Goal: Information Seeking & Learning: Learn about a topic

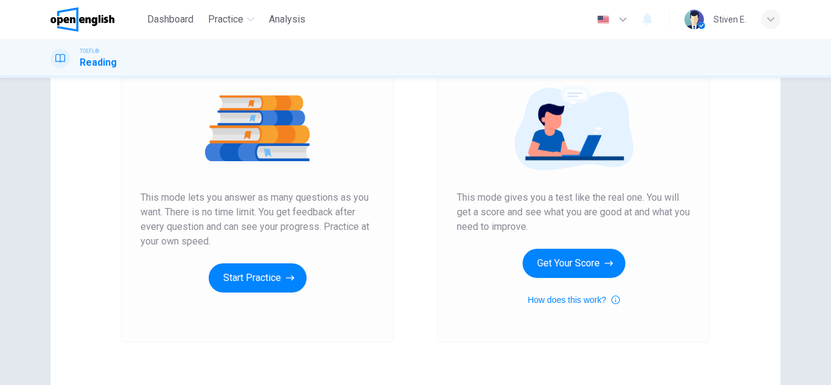
scroll to position [203, 0]
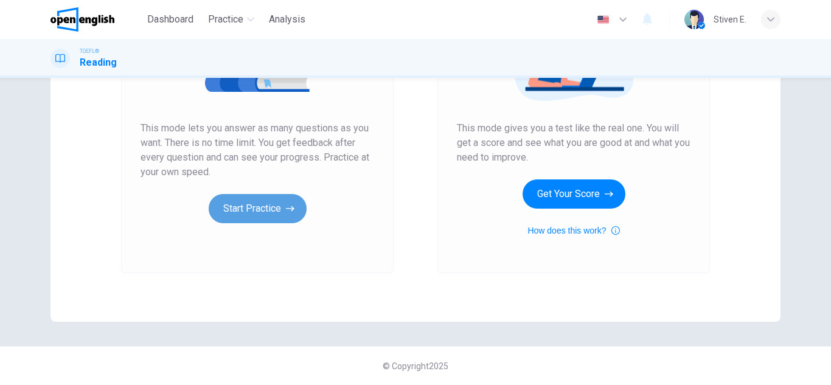
click at [243, 210] on button "Start Practice" at bounding box center [258, 208] width 98 height 29
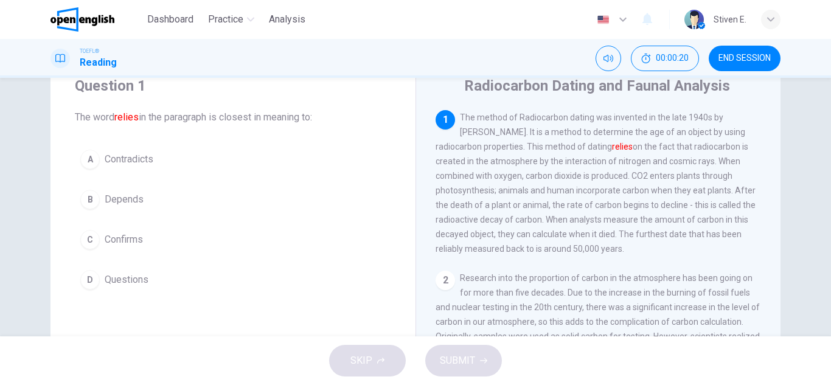
scroll to position [45, 0]
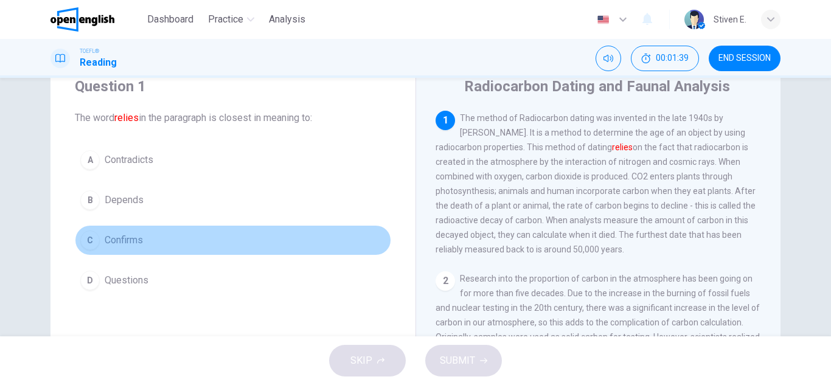
click at [110, 234] on span "Confirms" at bounding box center [124, 240] width 38 height 15
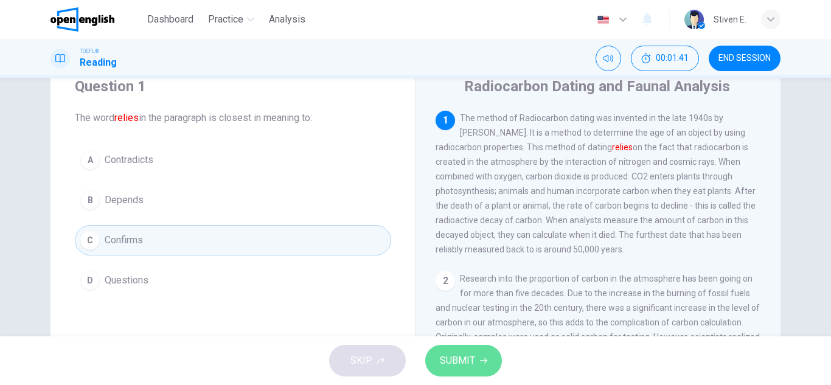
click at [459, 350] on button "SUBMIT" at bounding box center [463, 361] width 77 height 32
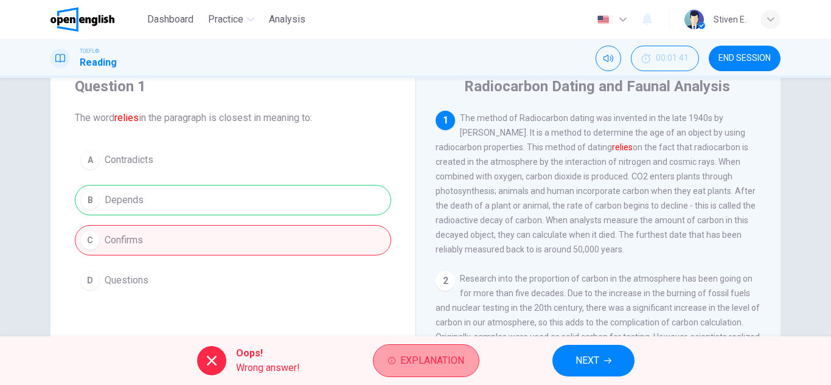
click at [415, 365] on span "Explanation" at bounding box center [432, 360] width 64 height 17
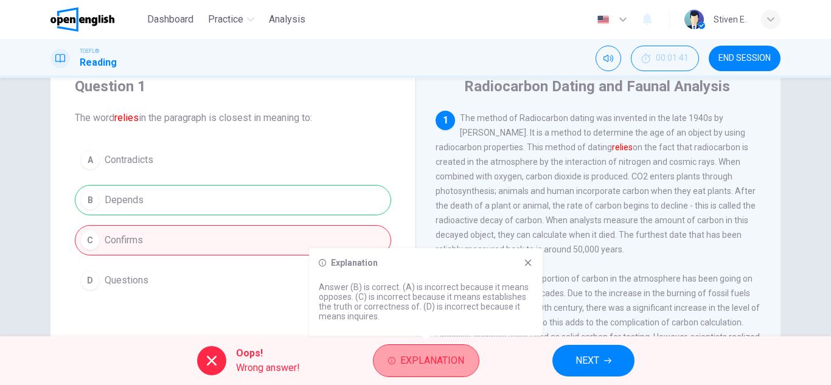
click at [429, 355] on span "Explanation" at bounding box center [432, 360] width 64 height 17
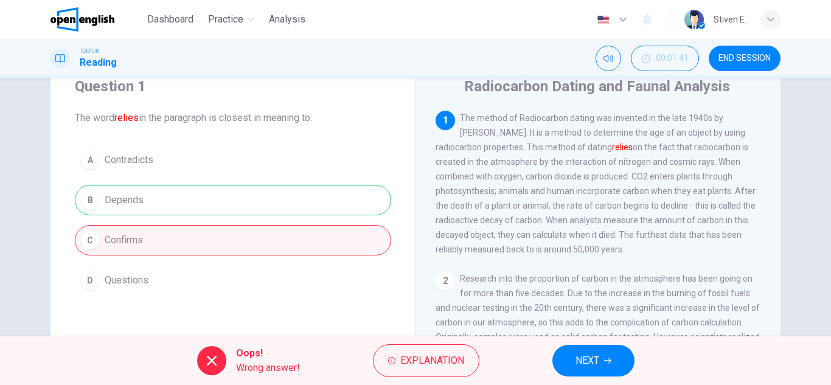
click at [189, 198] on div "A Contradicts B Depends C Confirms D Questions" at bounding box center [233, 220] width 316 height 151
click at [593, 348] on button "NEXT" at bounding box center [593, 361] width 82 height 32
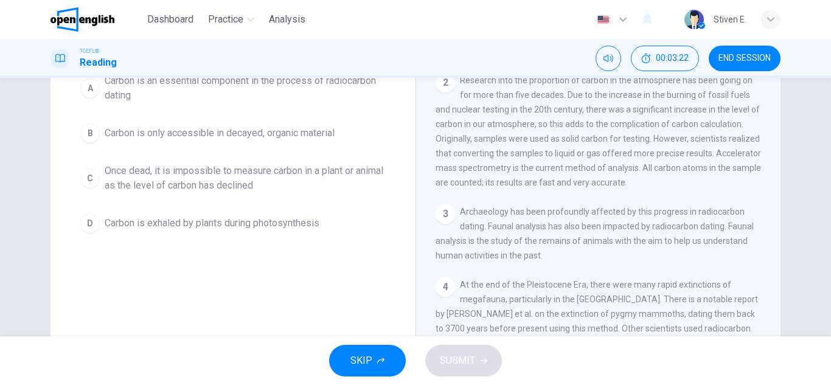
scroll to position [61, 0]
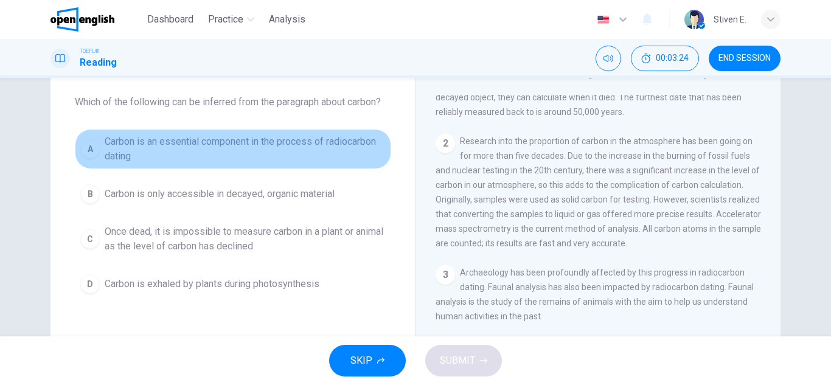
click at [207, 150] on span "Carbon is an essential component in the process of radiocarbon dating" at bounding box center [245, 148] width 281 height 29
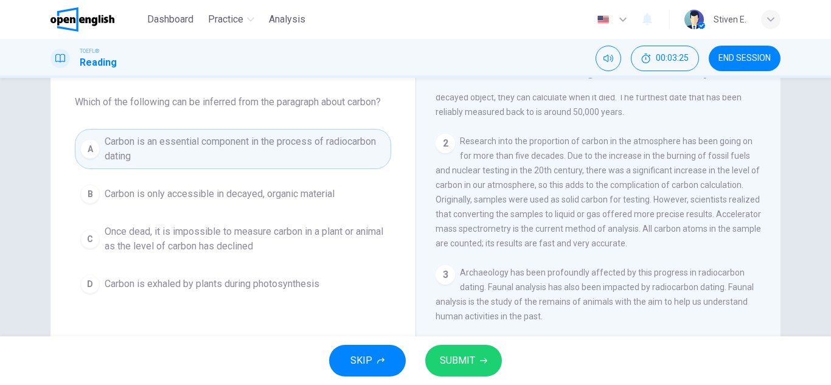
click at [478, 365] on button "SUBMIT" at bounding box center [463, 361] width 77 height 32
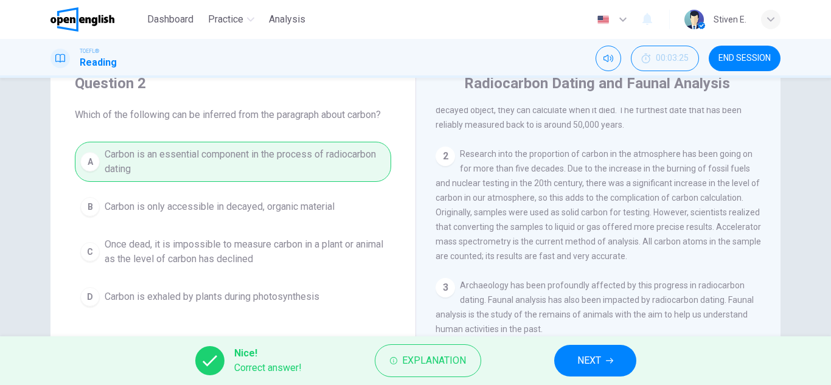
scroll to position [0, 0]
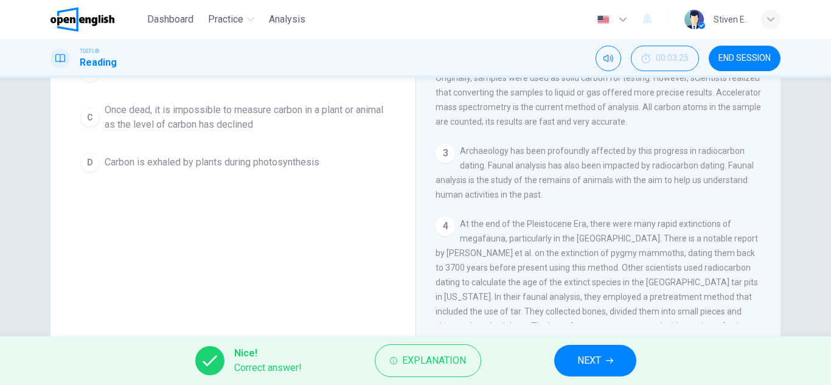
click at [559, 369] on button "NEXT" at bounding box center [595, 361] width 82 height 32
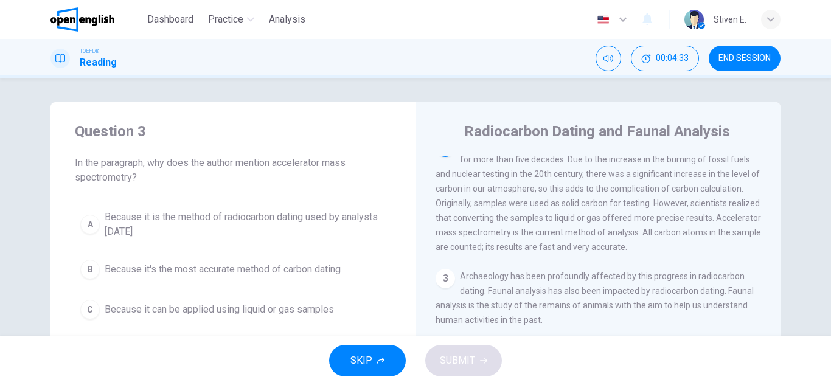
scroll to position [118, 0]
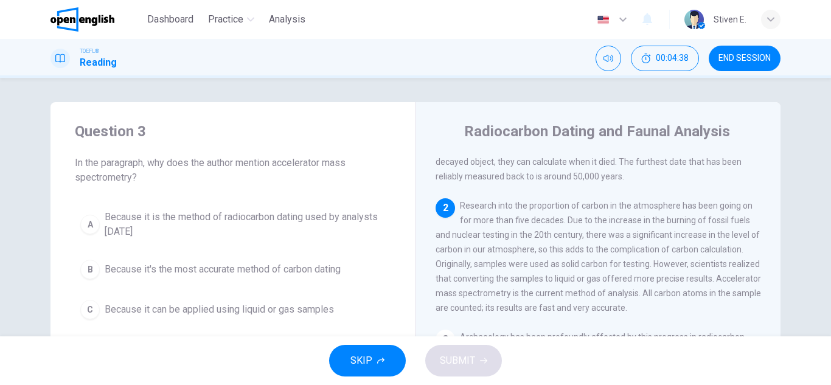
click at [383, 170] on span "In the paragraph, why does the author mention accelerator mass spectrometry?" at bounding box center [233, 170] width 316 height 29
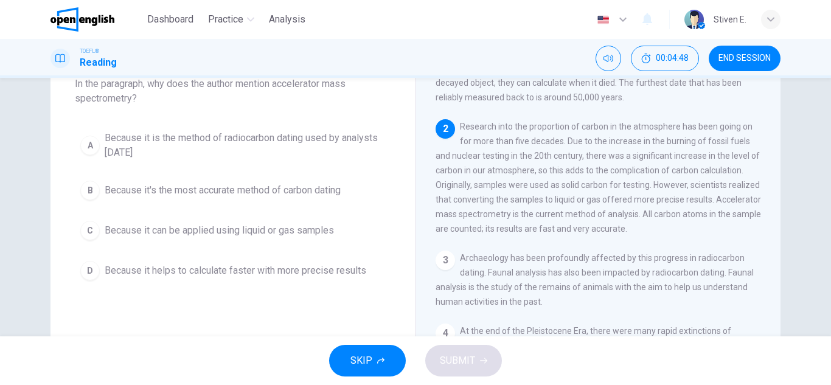
scroll to position [61, 0]
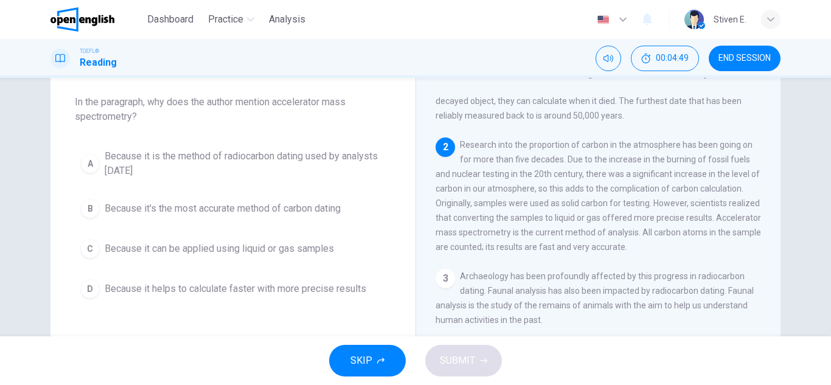
click at [333, 156] on span "Because it is the method of radiocarbon dating used by analysts [DATE]" at bounding box center [245, 163] width 281 height 29
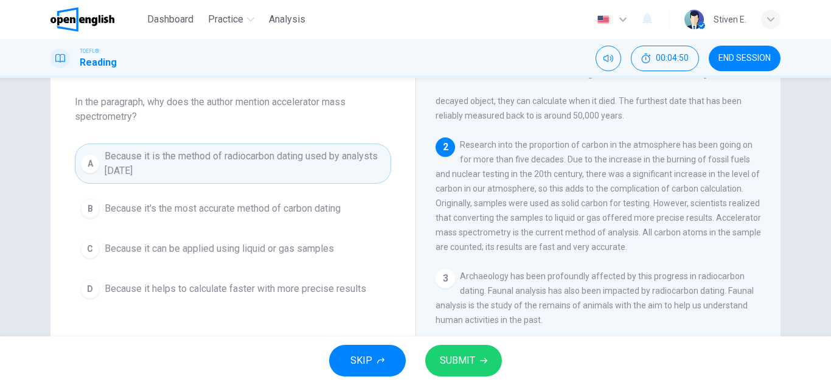
click at [440, 363] on span "SUBMIT" at bounding box center [457, 360] width 35 height 17
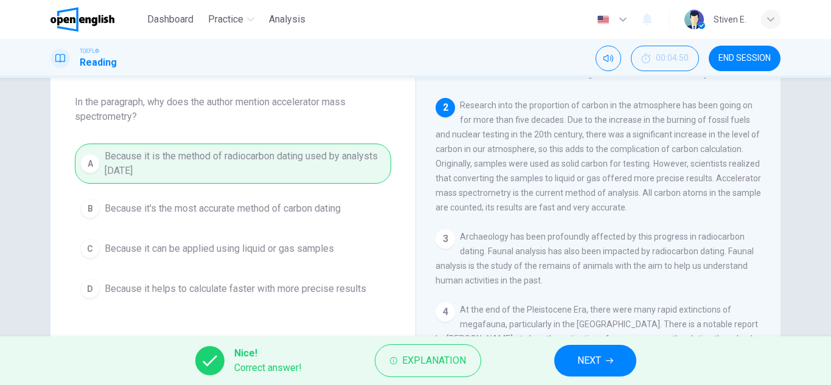
scroll to position [179, 0]
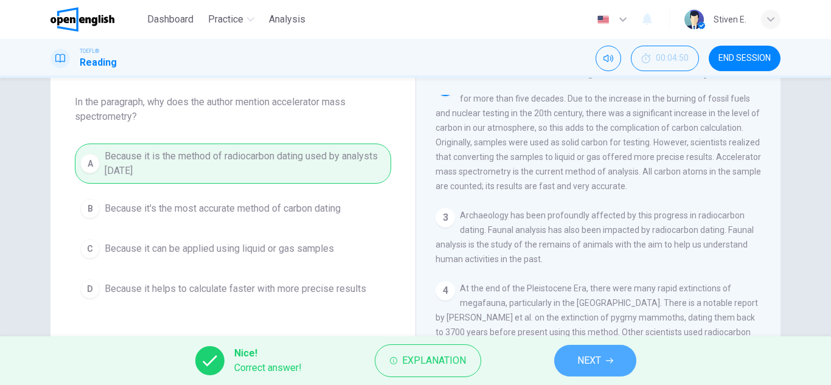
click at [602, 355] on button "NEXT" at bounding box center [595, 361] width 82 height 32
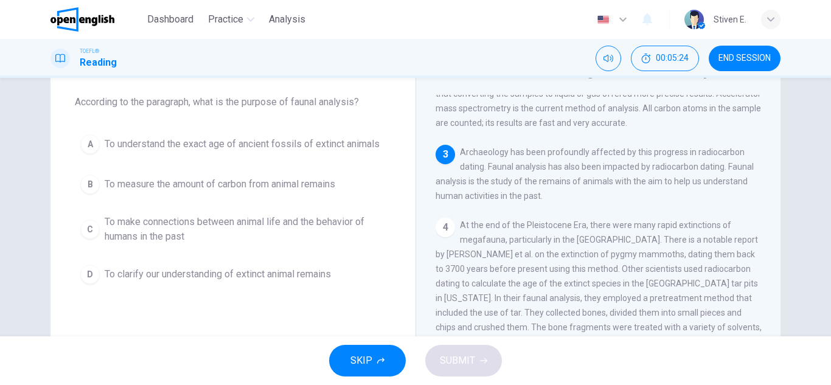
scroll to position [122, 0]
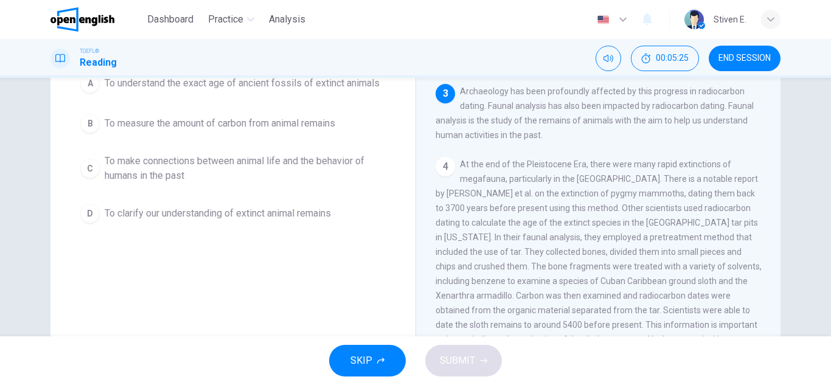
click at [228, 170] on span "To make connections between animal life and the behavior of humans in the past" at bounding box center [245, 168] width 281 height 29
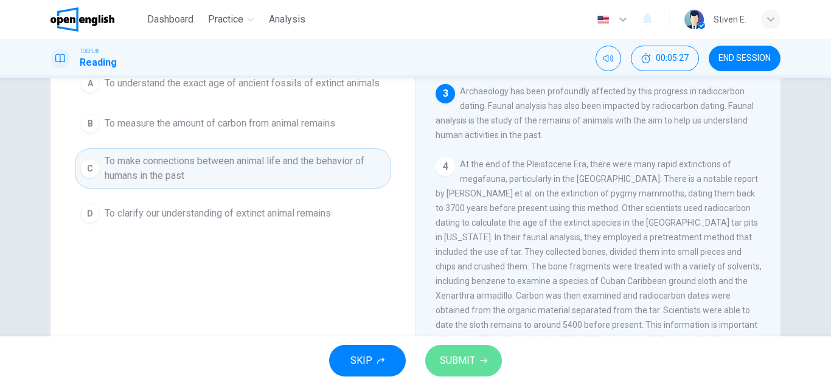
click at [456, 367] on span "SUBMIT" at bounding box center [457, 360] width 35 height 17
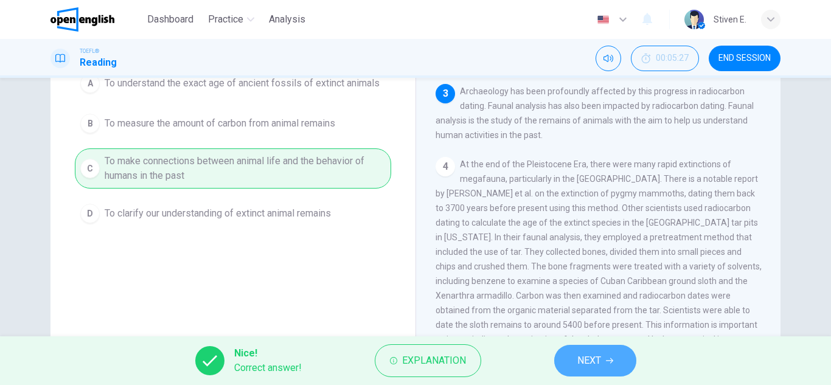
click at [578, 366] on span "NEXT" at bounding box center [589, 360] width 24 height 17
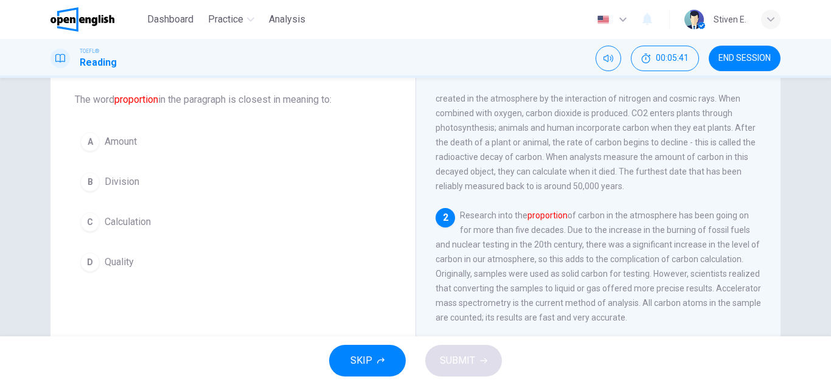
scroll to position [61, 0]
click at [128, 258] on span "Quality" at bounding box center [119, 264] width 29 height 15
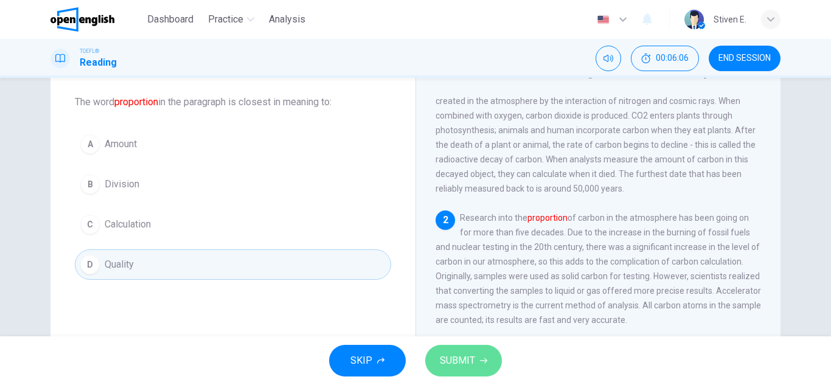
click at [469, 364] on span "SUBMIT" at bounding box center [457, 360] width 35 height 17
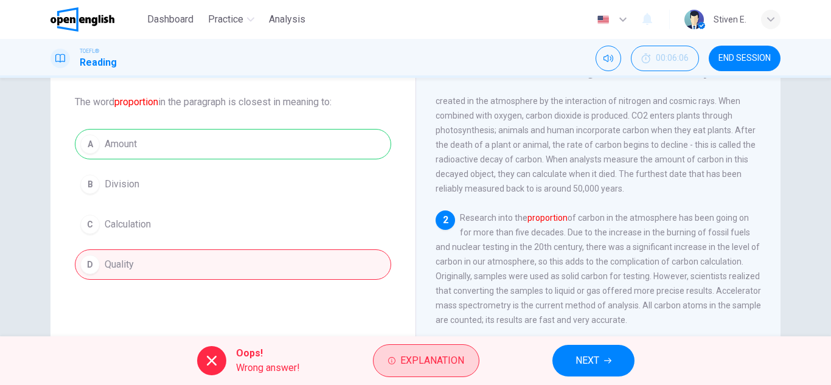
click at [406, 364] on span "Explanation" at bounding box center [432, 360] width 64 height 17
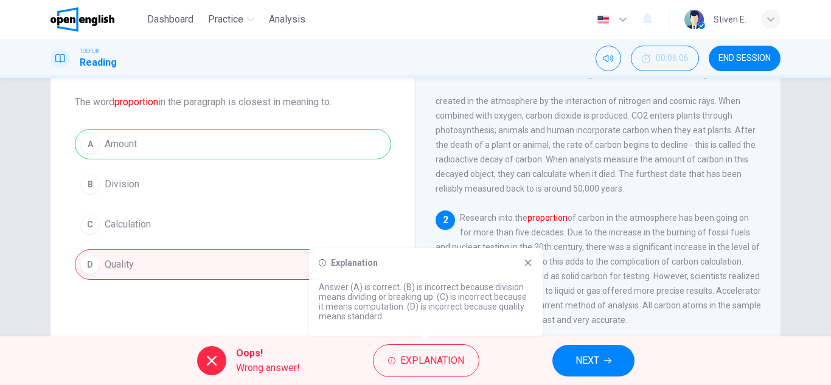
click at [521, 261] on div "Explanation" at bounding box center [426, 263] width 214 height 10
click at [534, 265] on div "Explanation Answer (A) is correct. (B) is incorrect because division means divi…" at bounding box center [426, 292] width 234 height 88
click at [531, 262] on icon at bounding box center [528, 263] width 10 height 10
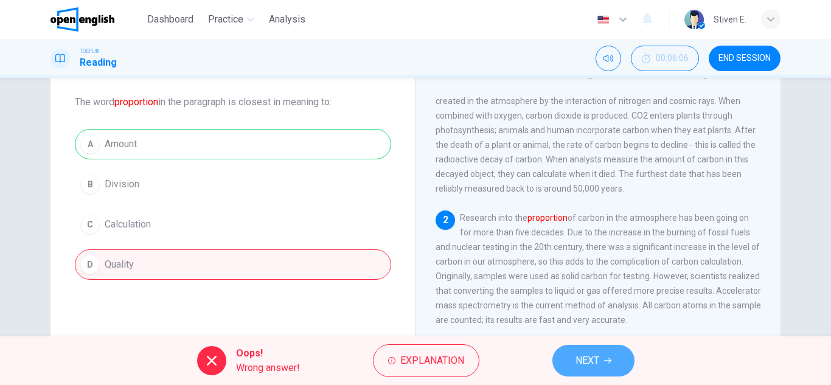
click at [588, 358] on span "NEXT" at bounding box center [588, 360] width 24 height 17
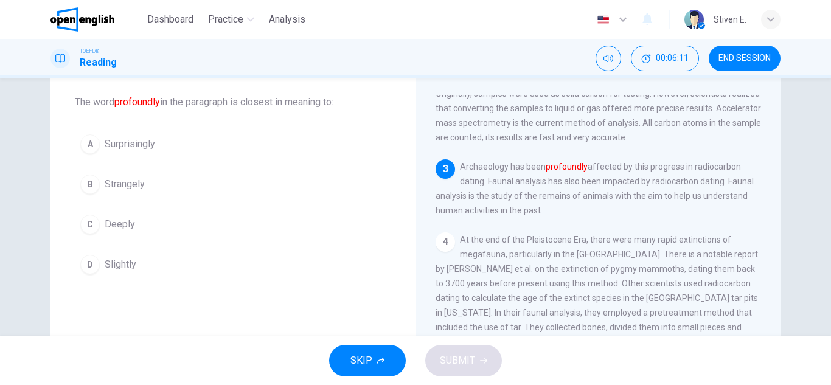
scroll to position [257, 0]
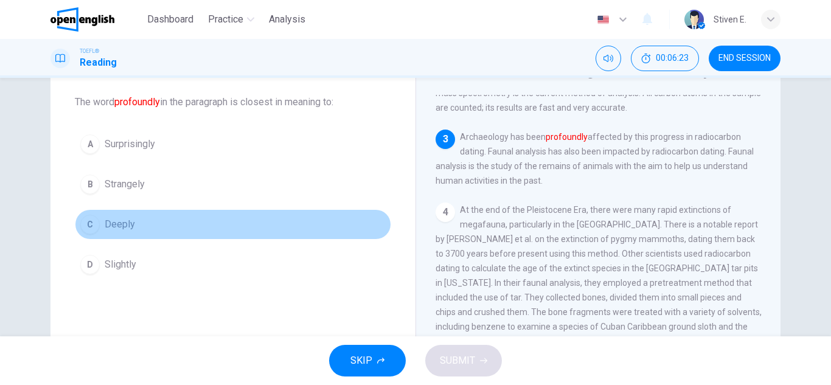
click at [108, 220] on span "Deeply" at bounding box center [120, 224] width 30 height 15
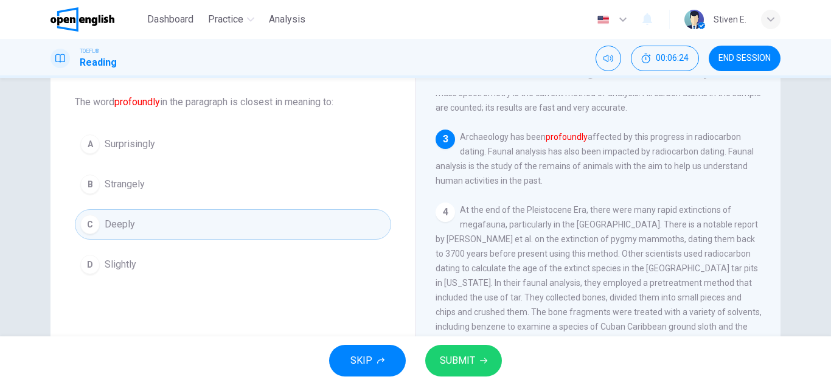
click at [468, 361] on span "SUBMIT" at bounding box center [457, 360] width 35 height 17
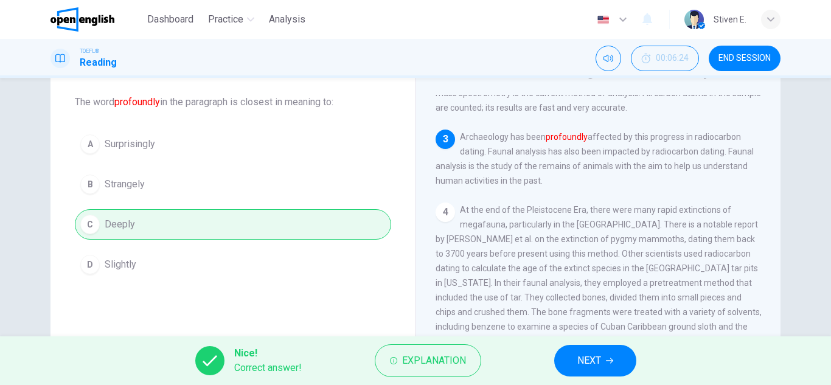
click at [585, 356] on span "NEXT" at bounding box center [589, 360] width 24 height 17
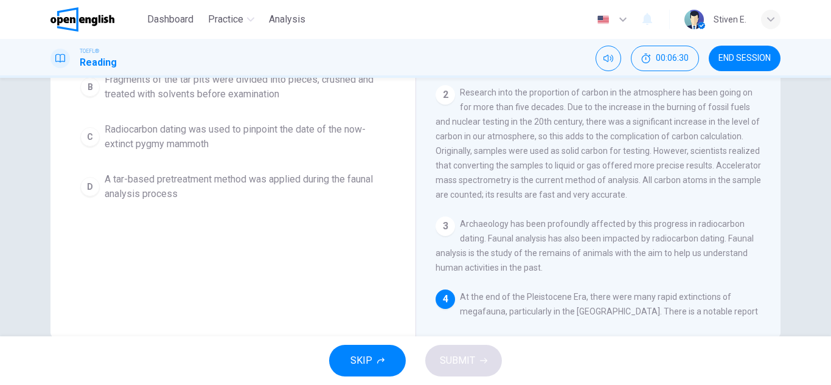
scroll to position [0, 0]
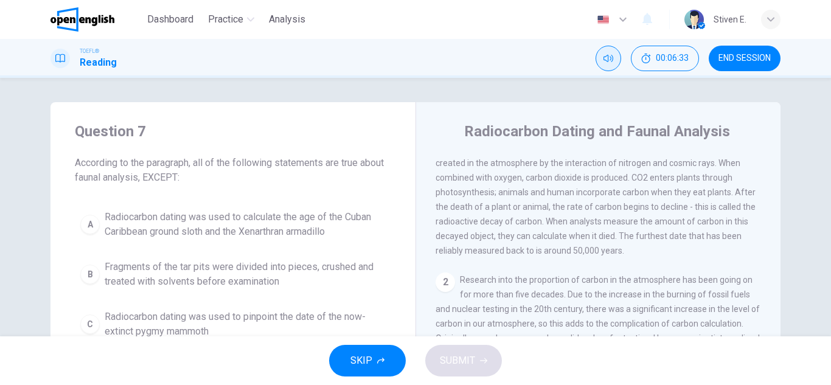
click at [615, 69] on button "Mute" at bounding box center [609, 59] width 26 height 26
click at [610, 62] on icon "Unmute" at bounding box center [609, 59] width 10 height 10
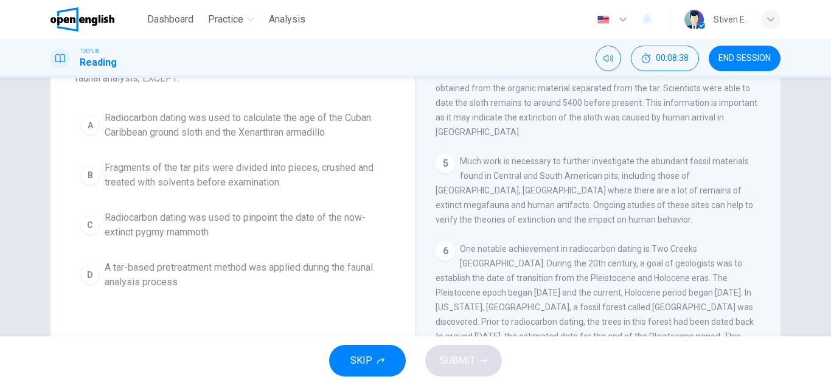
scroll to position [122, 0]
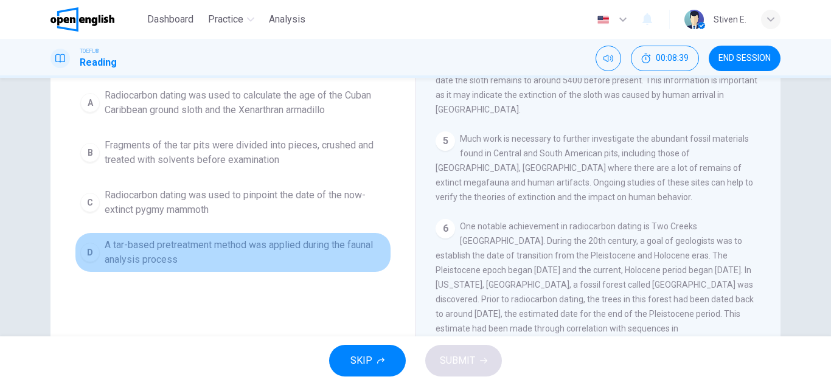
click at [160, 256] on span "A tar-based pretreatment method was applied during the faunal analysis process" at bounding box center [245, 252] width 281 height 29
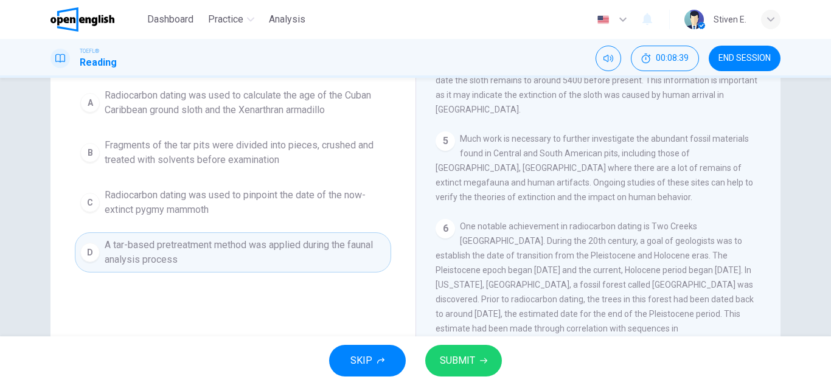
click at [459, 373] on button "SUBMIT" at bounding box center [463, 361] width 77 height 32
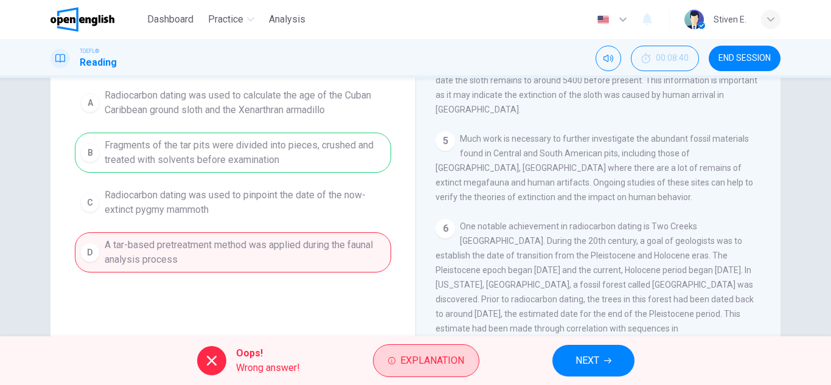
click at [431, 361] on span "Explanation" at bounding box center [432, 360] width 64 height 17
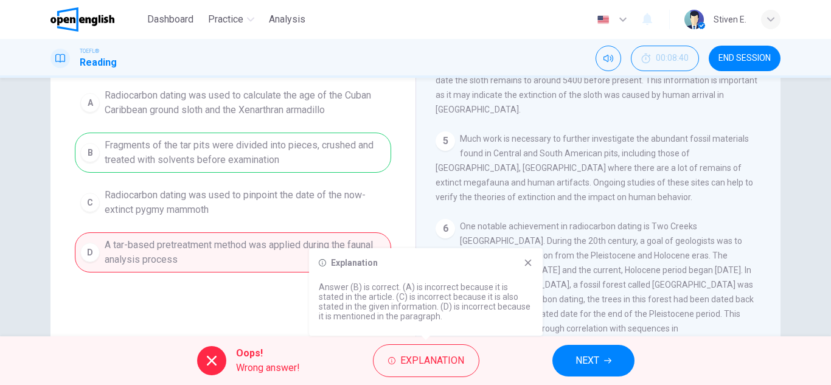
click at [575, 349] on button "NEXT" at bounding box center [593, 361] width 82 height 32
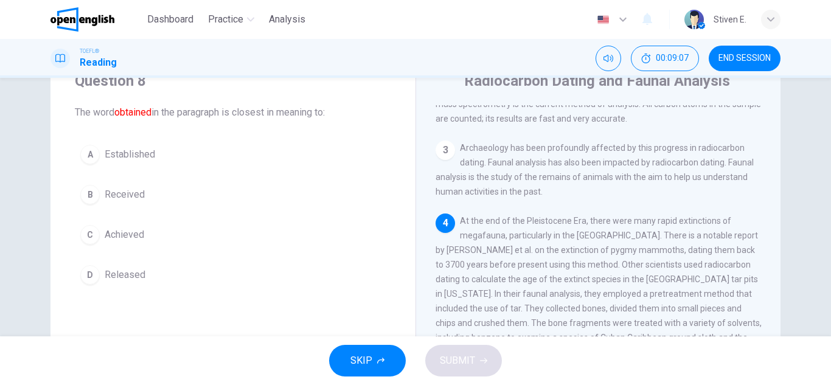
scroll to position [30, 0]
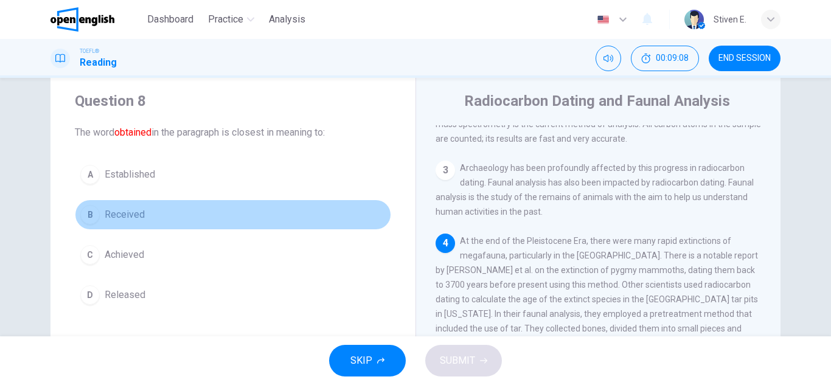
click at [159, 206] on button "B Received" at bounding box center [233, 215] width 316 height 30
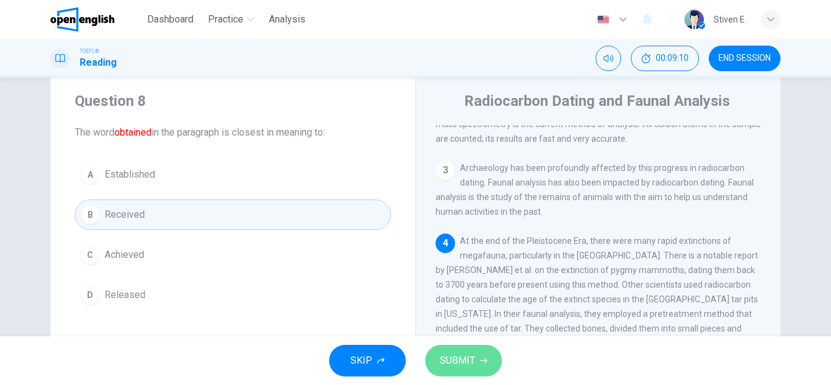
click at [445, 355] on span "SUBMIT" at bounding box center [457, 360] width 35 height 17
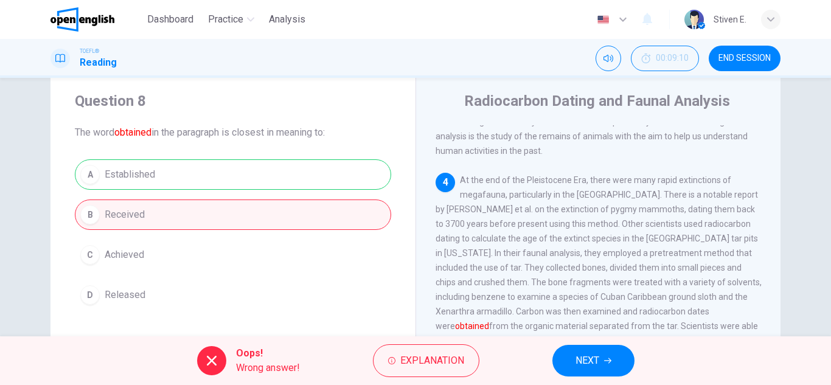
scroll to position [378, 0]
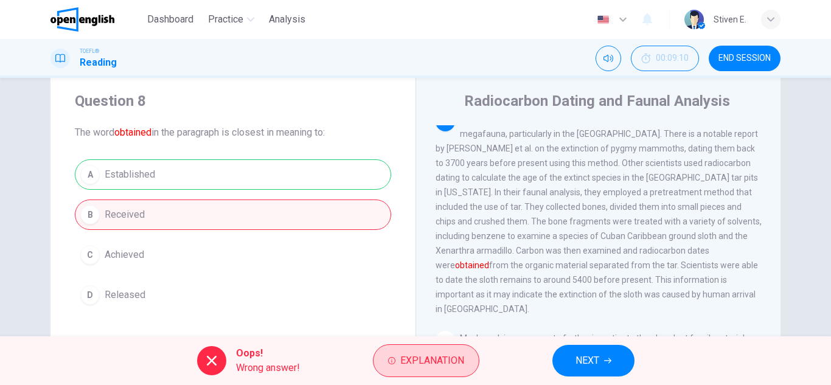
click at [448, 360] on span "Explanation" at bounding box center [432, 360] width 64 height 17
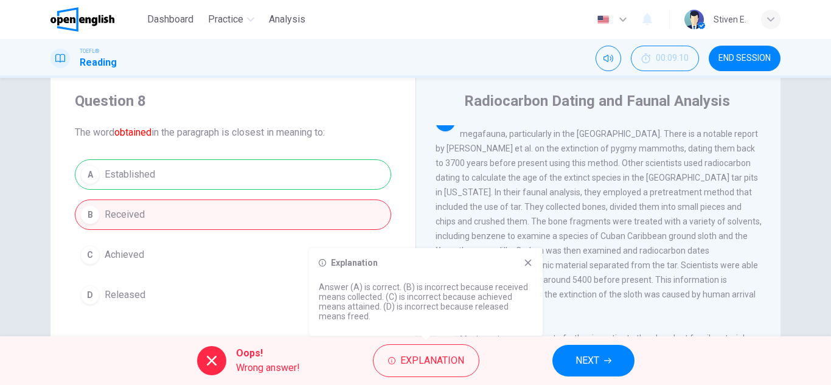
click at [532, 270] on div "Explanation Answer (A) is correct. (B) is incorrect because received means coll…" at bounding box center [426, 292] width 234 height 88
click at [528, 265] on icon at bounding box center [528, 263] width 10 height 10
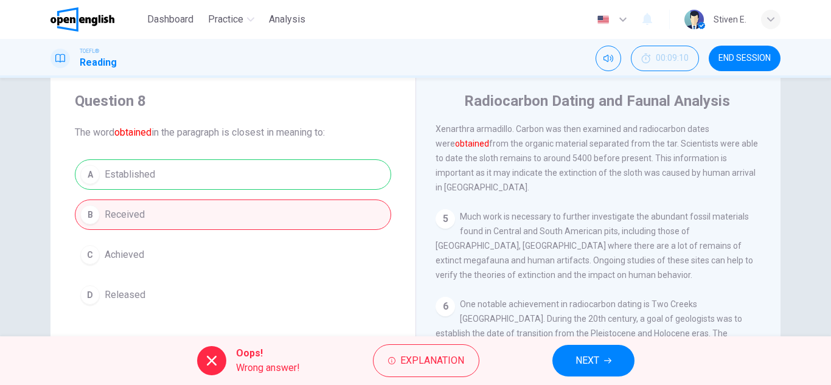
click at [597, 363] on span "NEXT" at bounding box center [588, 360] width 24 height 17
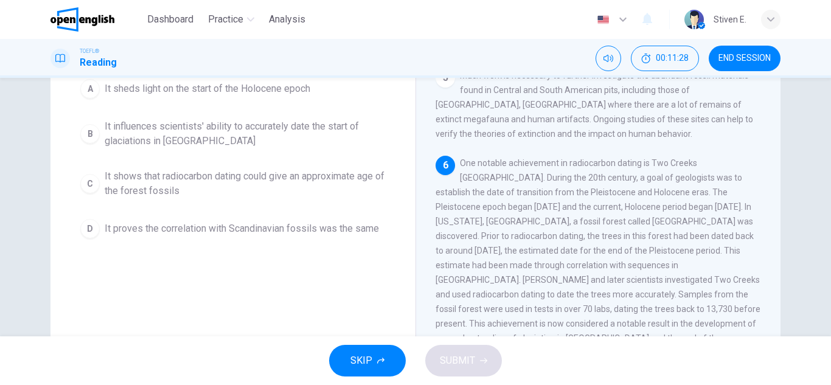
scroll to position [152, 0]
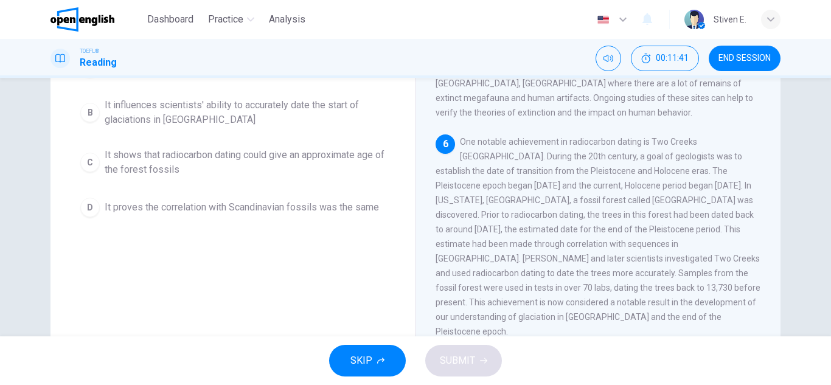
click at [303, 225] on div "Question 9 The paragraph supports which of the following statements about the i…" at bounding box center [233, 96] width 365 height 292
click at [302, 212] on span "It proves the correlation with Scandinavian fossils was the same" at bounding box center [242, 207] width 274 height 15
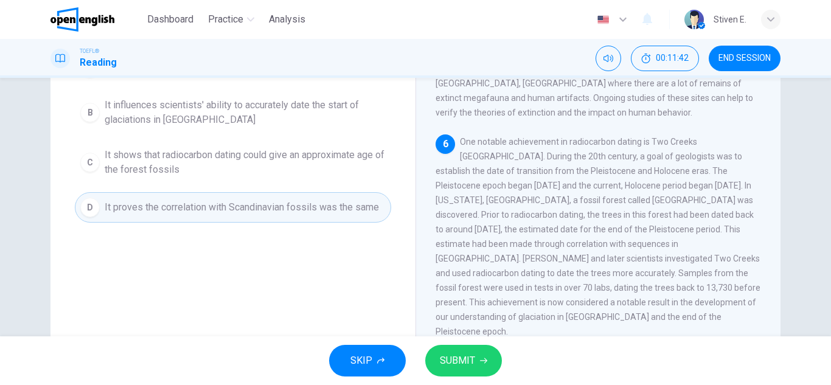
click at [467, 369] on span "SUBMIT" at bounding box center [457, 360] width 35 height 17
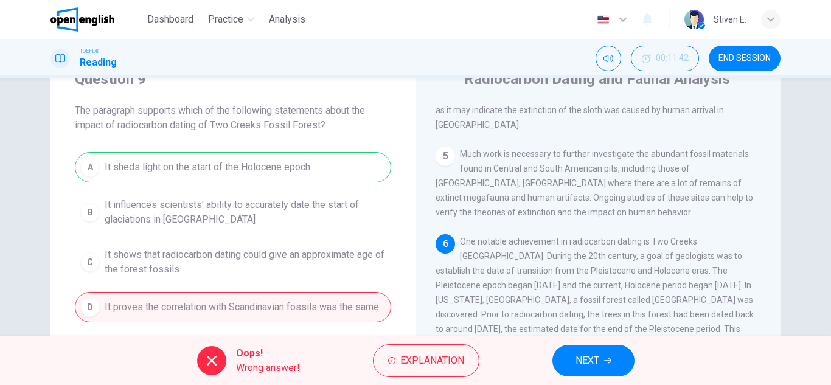
scroll to position [0, 0]
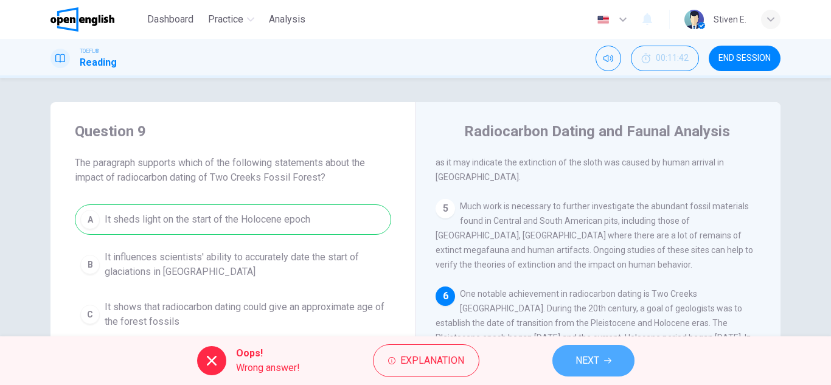
click at [596, 354] on span "NEXT" at bounding box center [588, 360] width 24 height 17
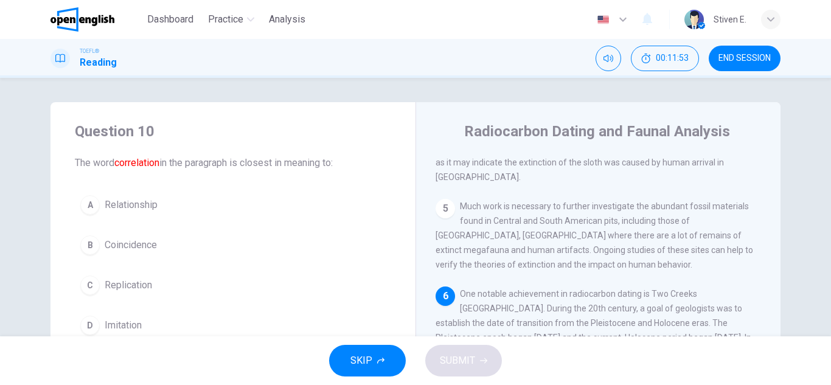
scroll to position [61, 0]
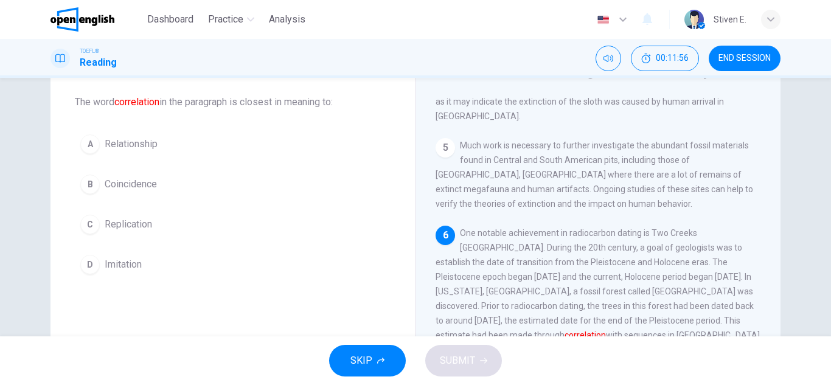
click at [211, 191] on button "B Coincidence" at bounding box center [233, 184] width 316 height 30
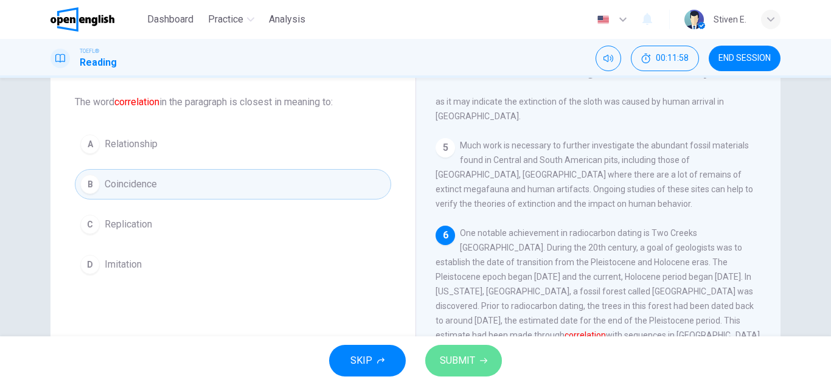
click at [470, 356] on span "SUBMIT" at bounding box center [457, 360] width 35 height 17
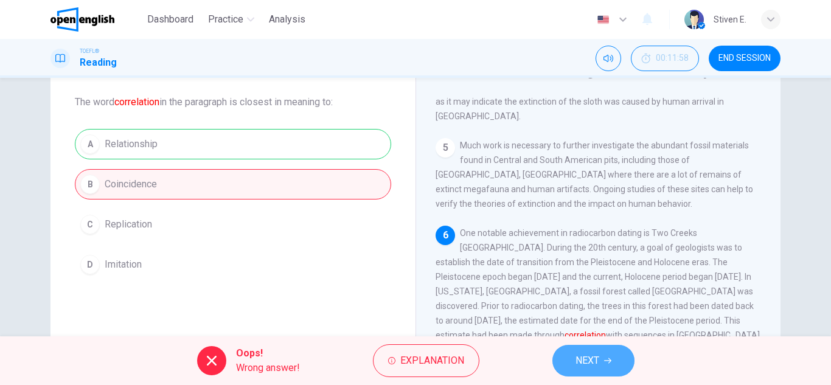
click at [555, 354] on button "NEXT" at bounding box center [593, 361] width 82 height 32
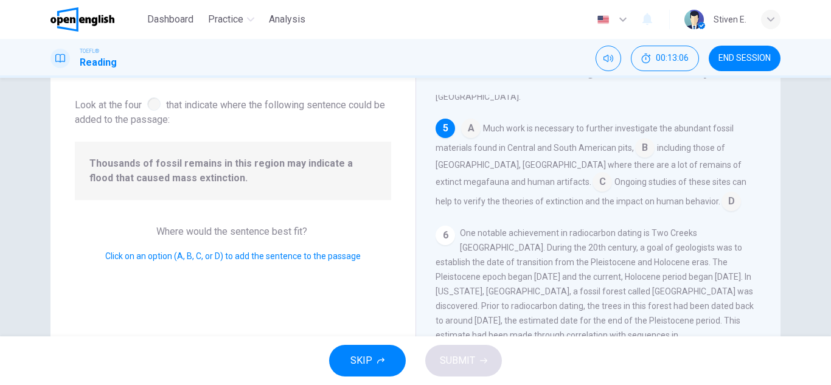
click at [593, 186] on input at bounding box center [602, 182] width 19 height 19
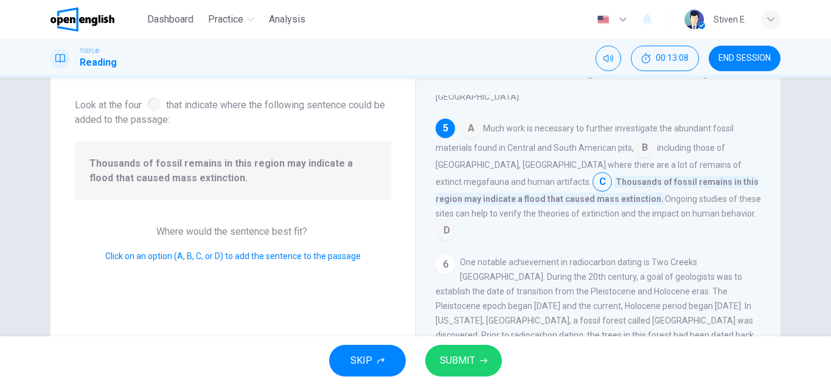
click at [442, 363] on span "SUBMIT" at bounding box center [457, 360] width 35 height 17
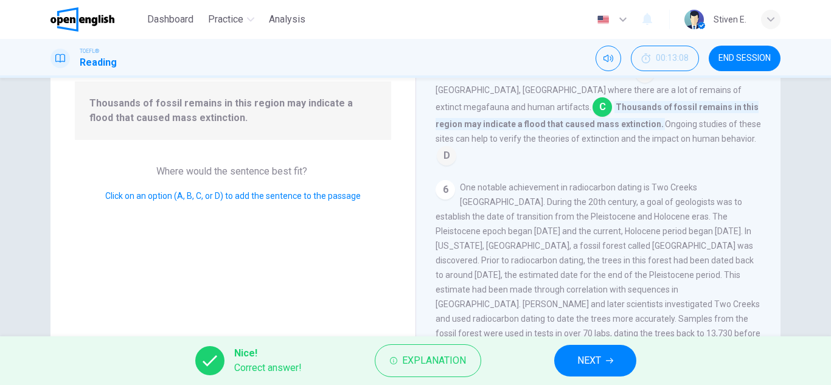
scroll to position [122, 0]
click at [588, 364] on span "NEXT" at bounding box center [589, 360] width 24 height 17
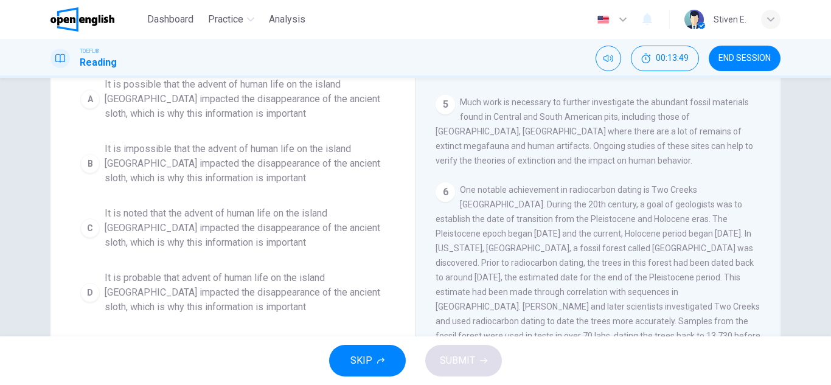
scroll to position [183, 0]
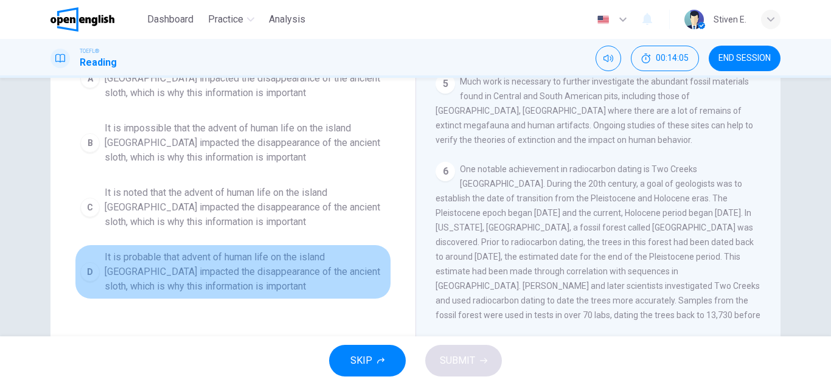
click at [295, 256] on span "It is probable that advent of human life on the island [GEOGRAPHIC_DATA] impact…" at bounding box center [245, 272] width 281 height 44
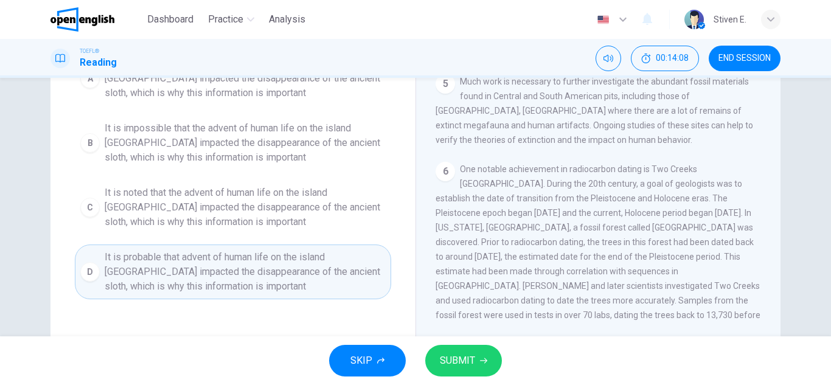
click at [461, 361] on span "SUBMIT" at bounding box center [457, 360] width 35 height 17
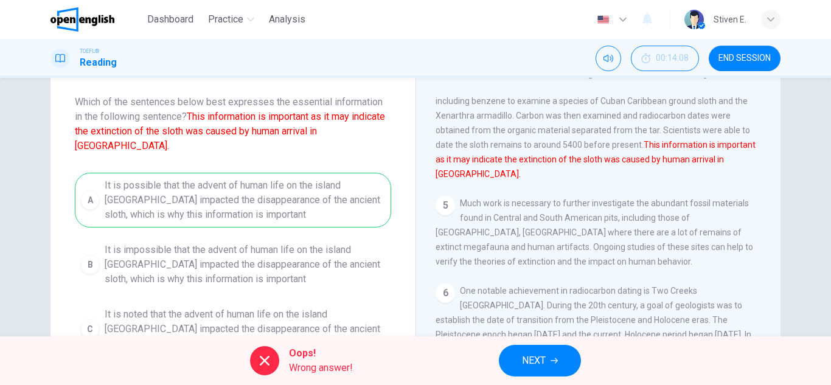
scroll to position [122, 0]
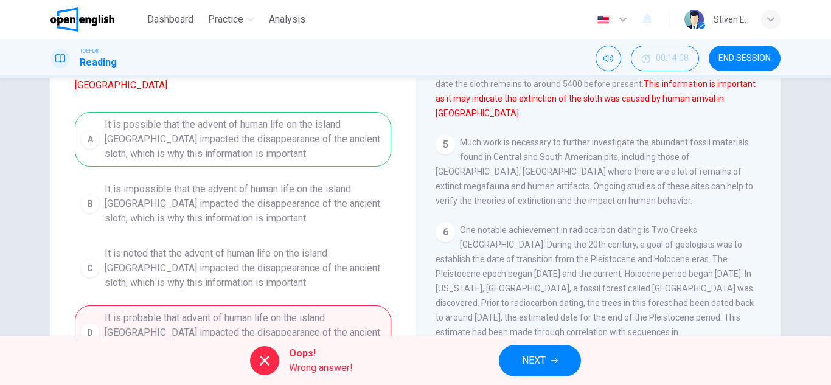
click at [534, 359] on span "NEXT" at bounding box center [534, 360] width 24 height 17
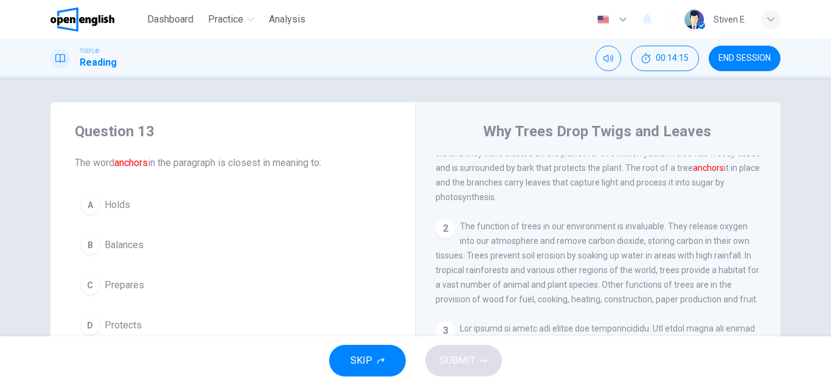
scroll to position [0, 0]
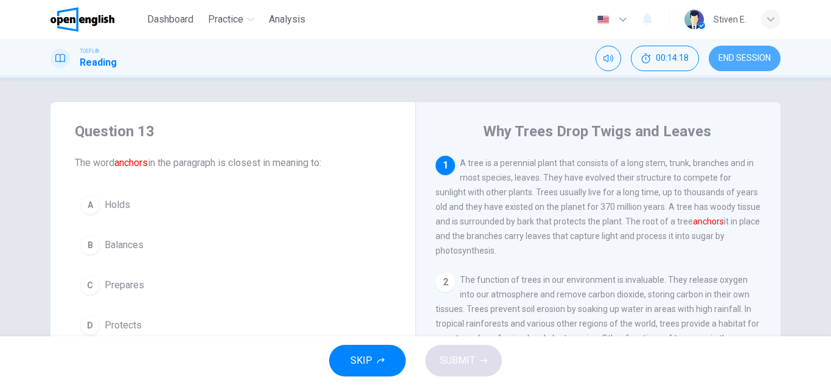
click at [739, 67] on button "END SESSION" at bounding box center [745, 59] width 72 height 26
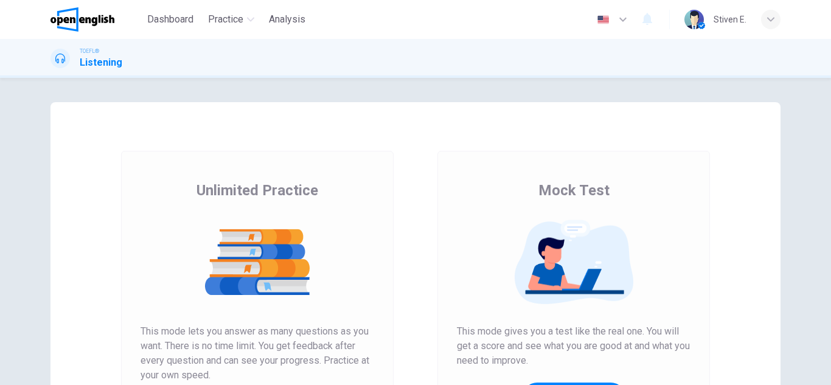
scroll to position [61, 0]
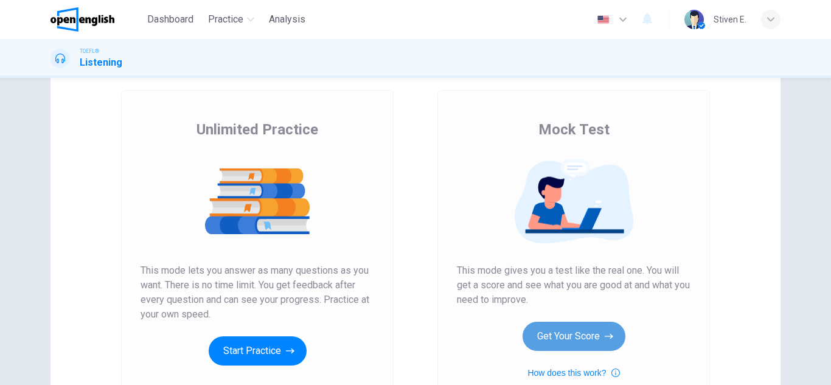
click at [542, 342] on button "Get Your Score" at bounding box center [574, 336] width 103 height 29
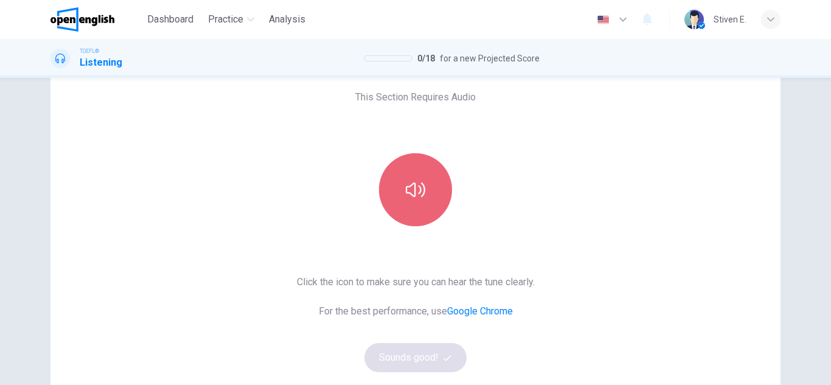
click at [408, 201] on button "button" at bounding box center [415, 189] width 73 height 73
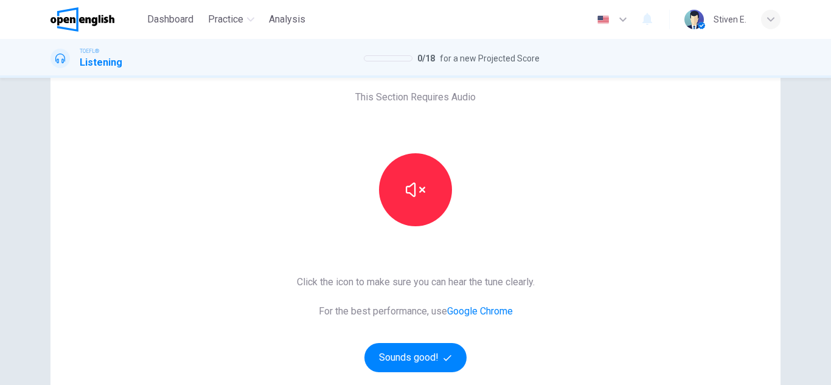
click at [425, 342] on div "Click the icon to make sure you can hear the tune clearly. For the best perform…" at bounding box center [416, 323] width 238 height 97
click at [416, 365] on button "Sounds good!" at bounding box center [415, 357] width 102 height 29
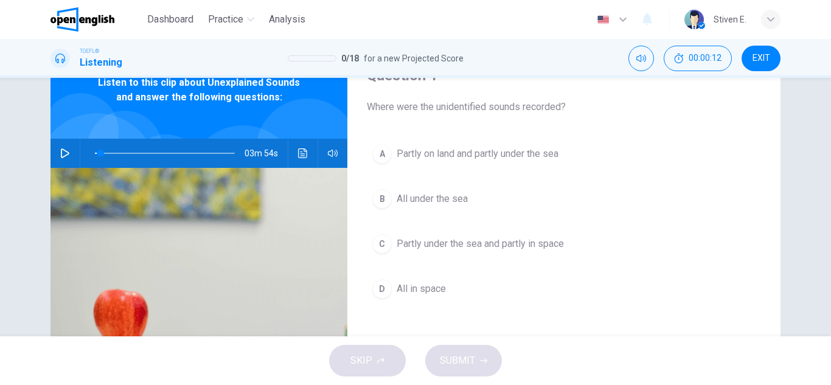
click at [61, 152] on icon "button" at bounding box center [65, 153] width 10 height 10
click at [298, 155] on icon "Click to see the audio transcription" at bounding box center [303, 153] width 10 height 10
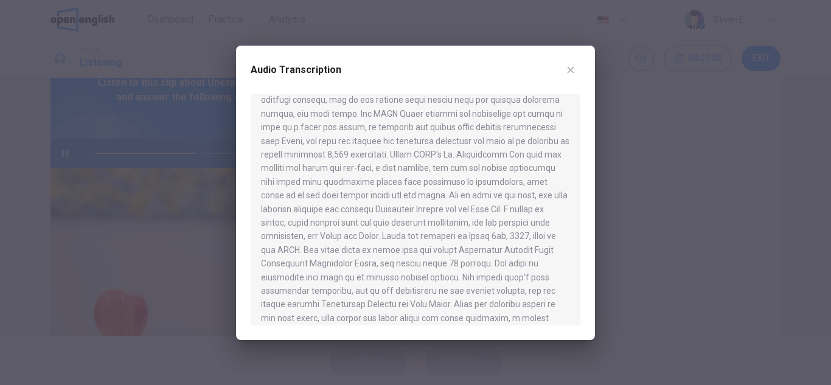
scroll to position [430, 0]
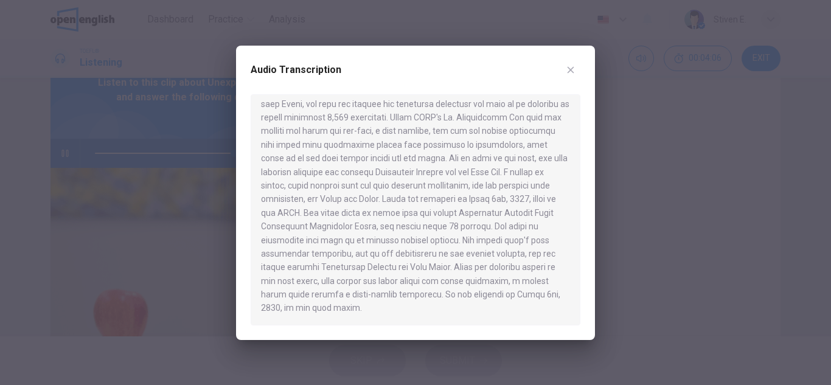
click at [570, 69] on icon "button" at bounding box center [571, 69] width 7 height 7
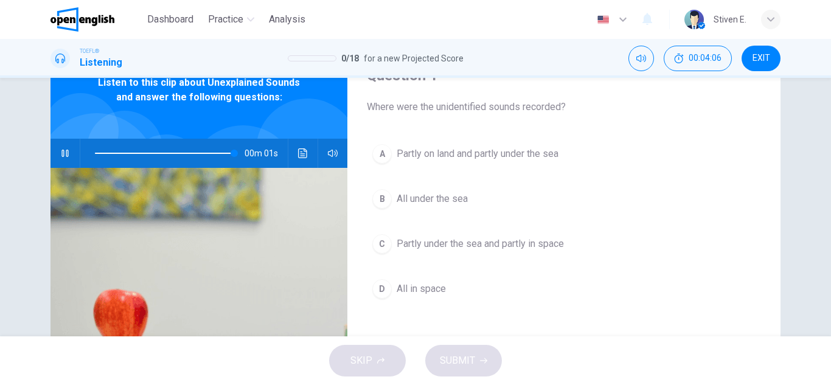
type input "*"
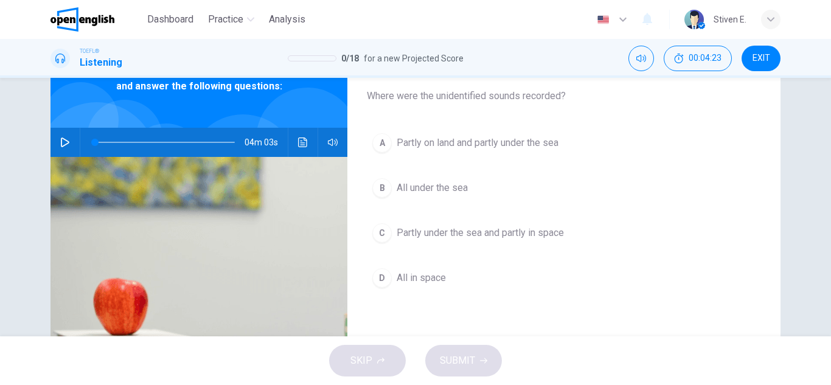
click at [390, 242] on button "C Partly under the sea and partly in space" at bounding box center [564, 233] width 394 height 30
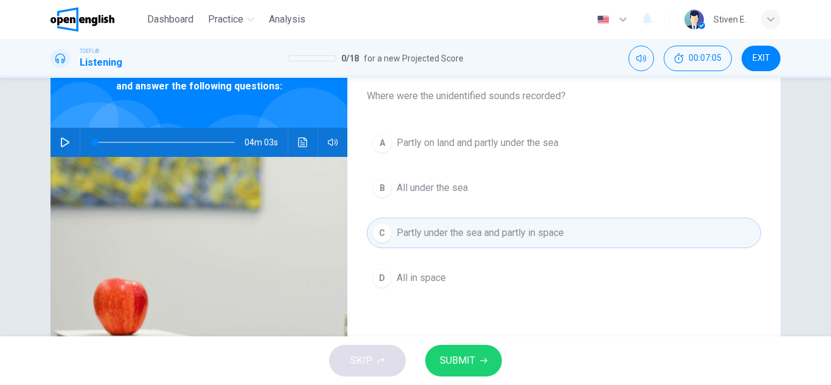
click at [309, 147] on div "04m 03s" at bounding box center [199, 142] width 297 height 29
click at [288, 148] on div "04m 03s" at bounding box center [199, 142] width 297 height 29
click at [294, 141] on button "Click to see the audio transcription" at bounding box center [302, 142] width 19 height 29
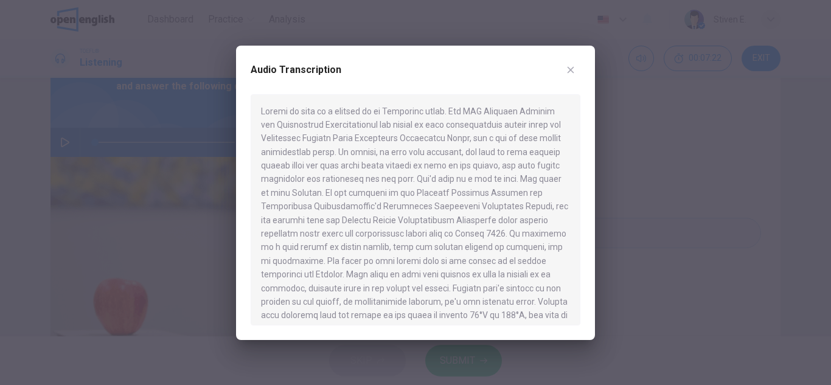
click at [577, 66] on button "button" at bounding box center [570, 69] width 19 height 19
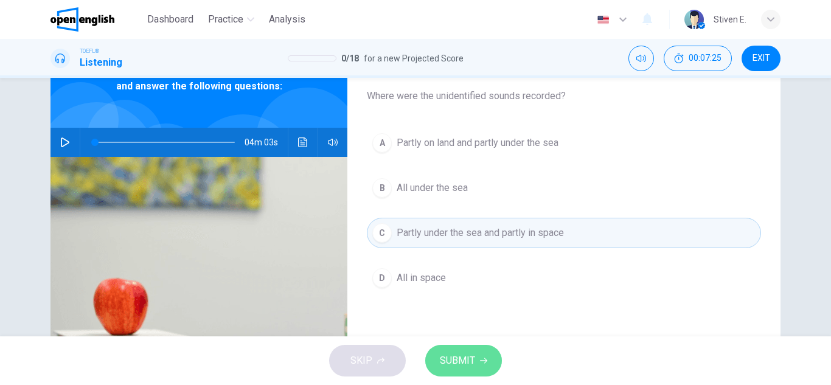
click at [448, 363] on span "SUBMIT" at bounding box center [457, 360] width 35 height 17
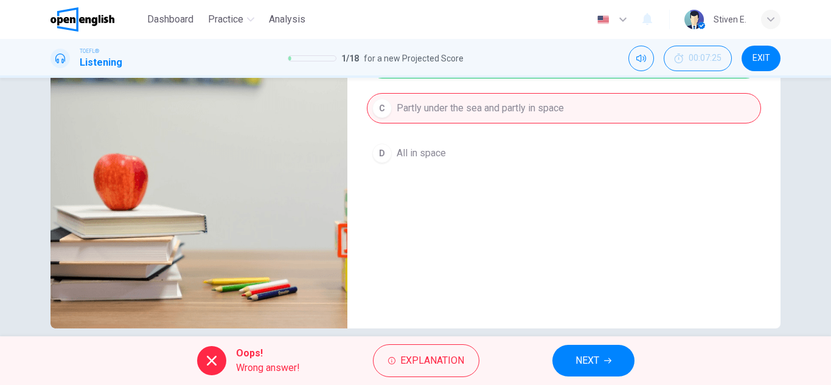
scroll to position [213, 0]
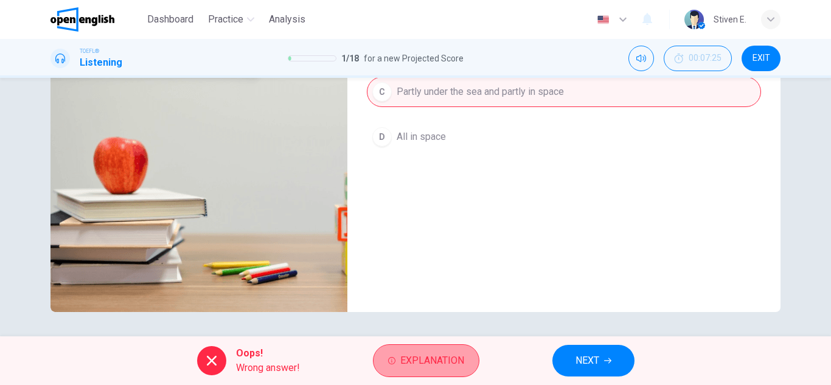
click at [448, 363] on span "Explanation" at bounding box center [432, 360] width 64 height 17
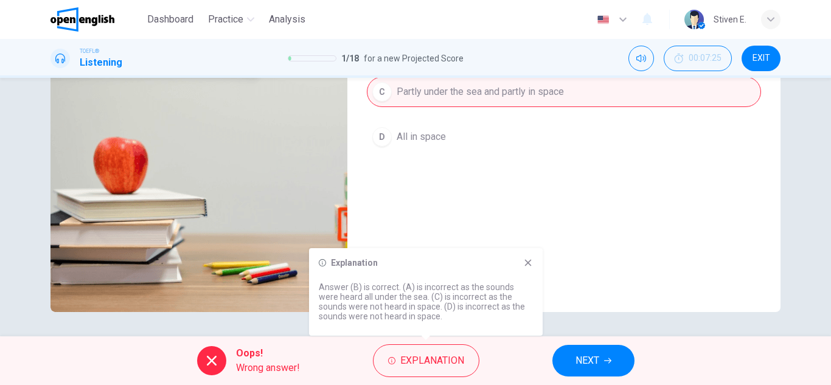
scroll to position [30, 0]
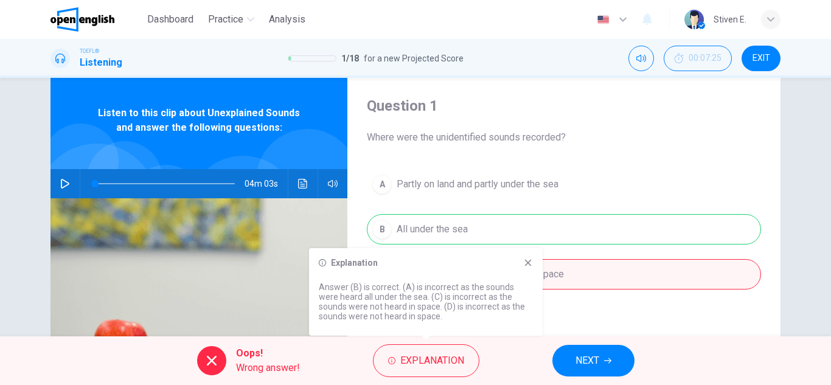
click at [596, 355] on span "NEXT" at bounding box center [588, 360] width 24 height 17
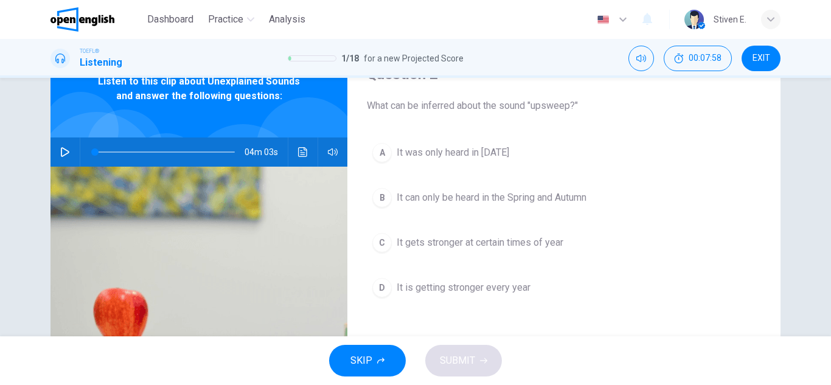
scroll to position [37, 0]
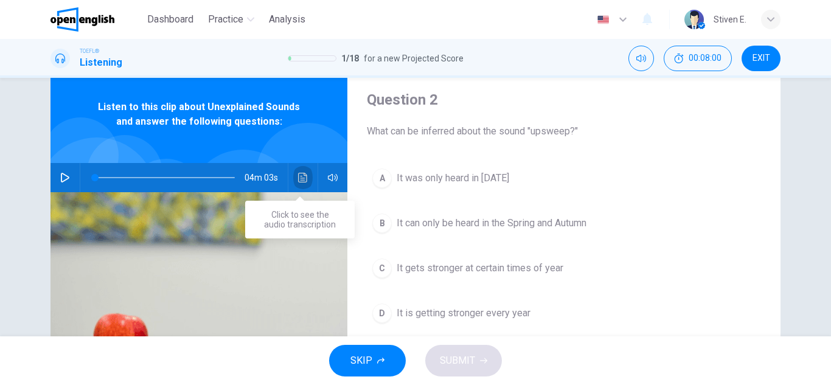
click at [301, 184] on button "Click to see the audio transcription" at bounding box center [302, 177] width 19 height 29
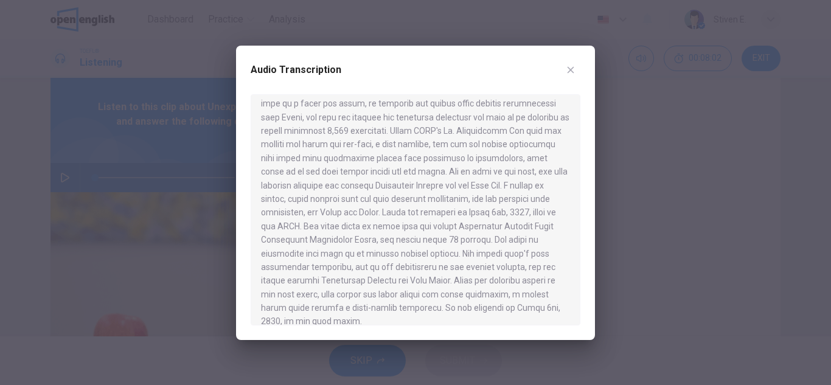
scroll to position [430, 0]
click at [567, 69] on icon "button" at bounding box center [571, 70] width 10 height 10
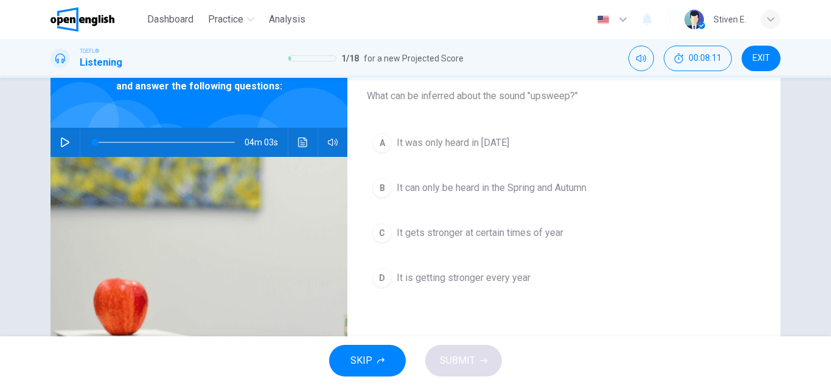
scroll to position [72, 0]
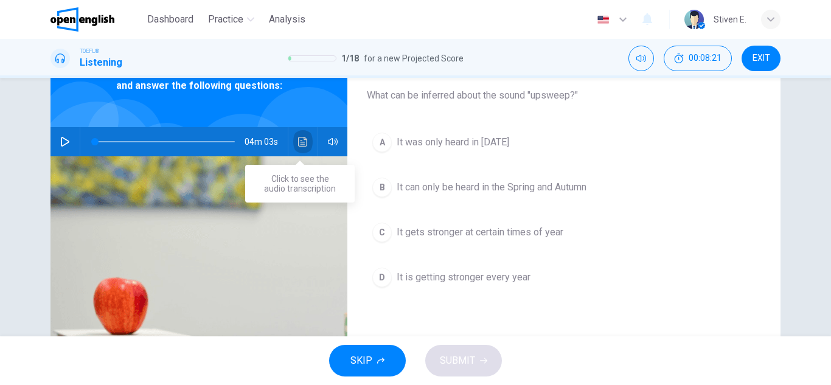
click at [304, 139] on icon "Click to see the audio transcription" at bounding box center [302, 142] width 9 height 10
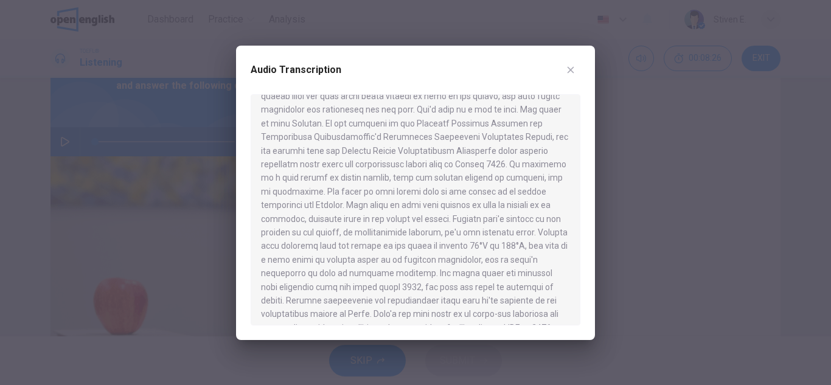
scroll to position [0, 0]
click at [571, 68] on icon "button" at bounding box center [571, 70] width 10 height 10
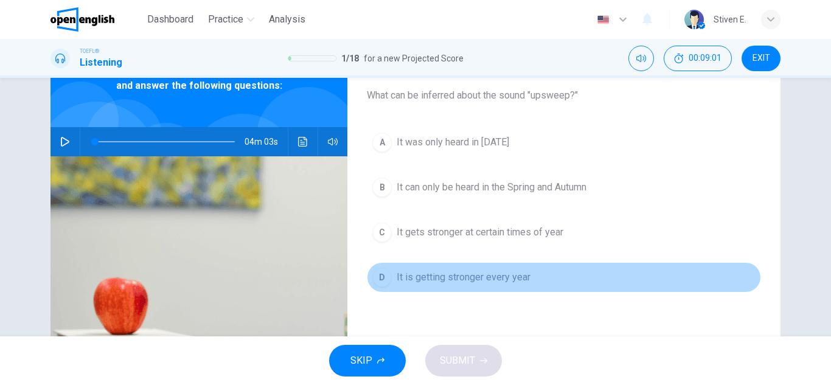
click at [438, 274] on span "It is getting stronger every year" at bounding box center [464, 277] width 134 height 15
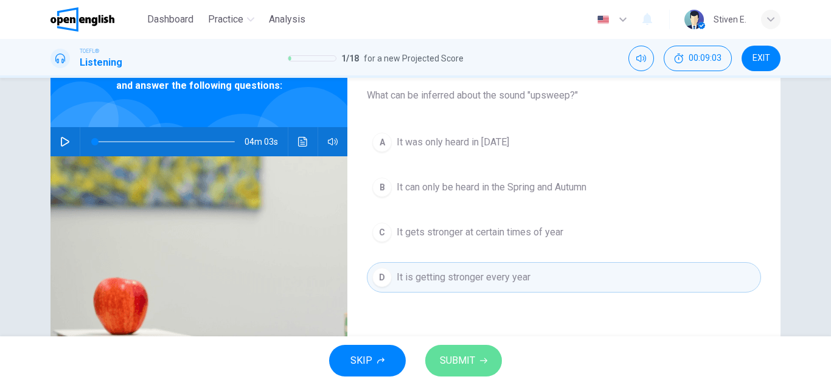
click at [458, 346] on button "SUBMIT" at bounding box center [463, 361] width 77 height 32
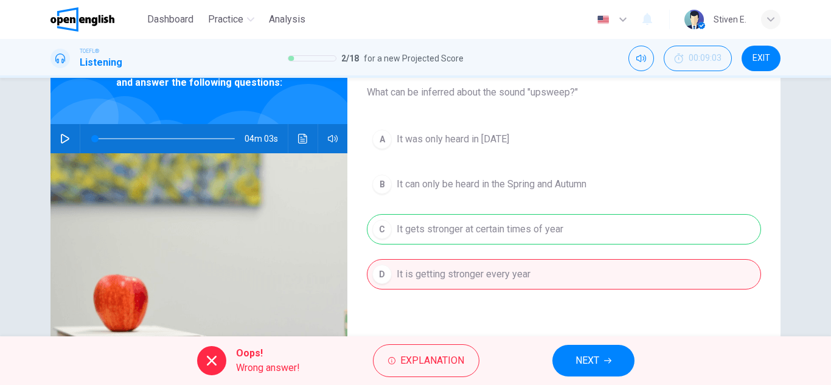
scroll to position [75, 0]
click at [593, 358] on span "NEXT" at bounding box center [588, 360] width 24 height 17
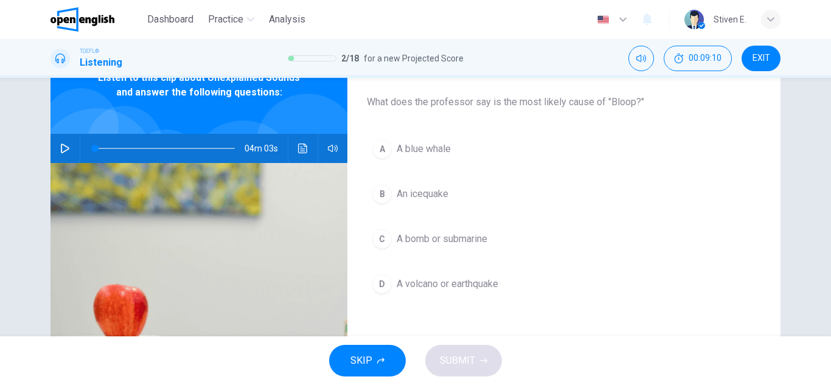
scroll to position [69, 0]
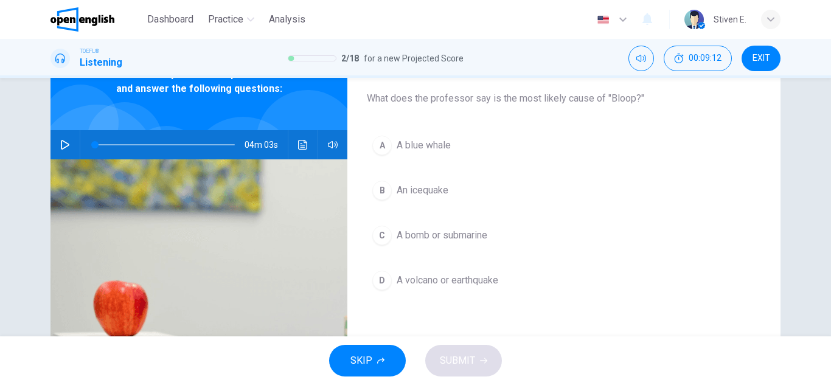
click at [451, 155] on button "A A blue whale" at bounding box center [564, 145] width 394 height 30
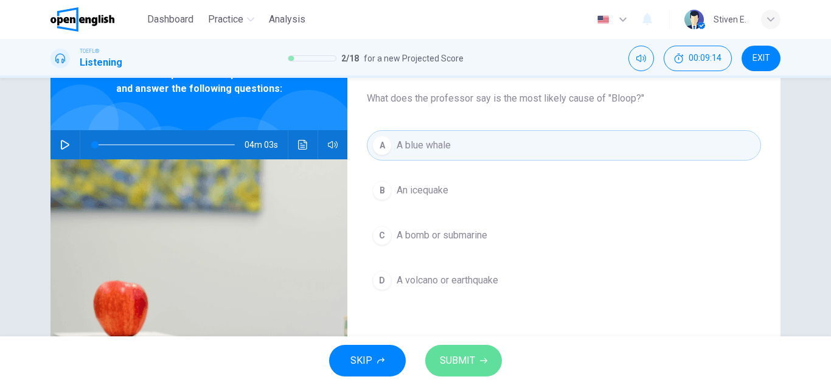
click at [470, 372] on button "SUBMIT" at bounding box center [463, 361] width 77 height 32
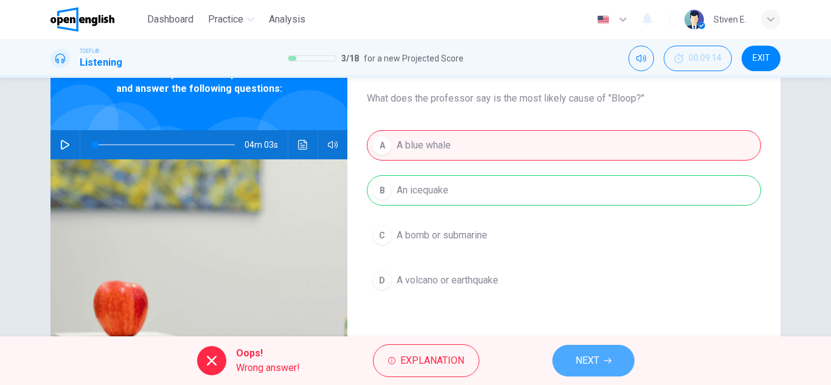
click at [574, 349] on button "NEXT" at bounding box center [593, 361] width 82 height 32
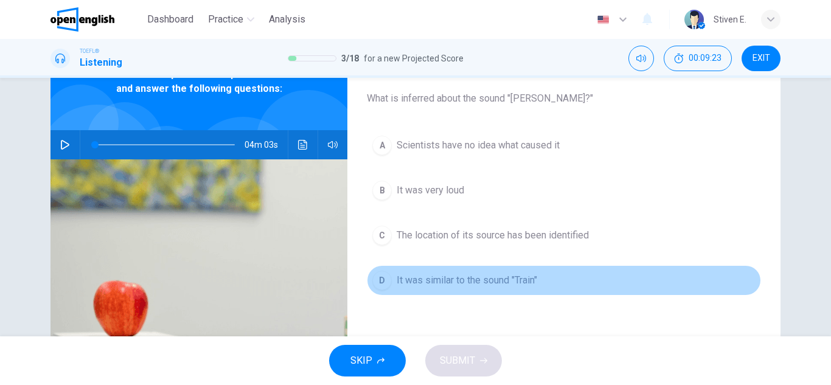
click at [416, 277] on span "It was similar to the sound "Train"" at bounding box center [467, 280] width 141 height 15
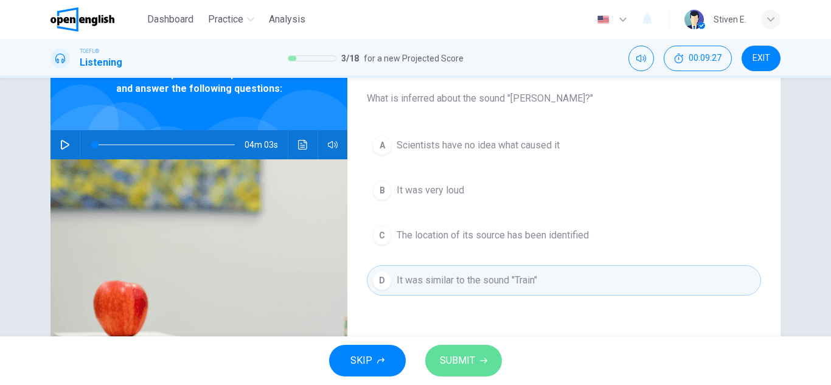
click at [474, 350] on button "SUBMIT" at bounding box center [463, 361] width 77 height 32
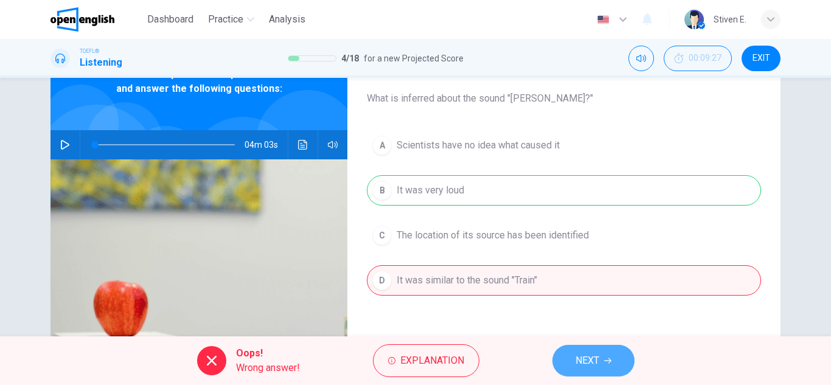
click at [579, 347] on button "NEXT" at bounding box center [593, 361] width 82 height 32
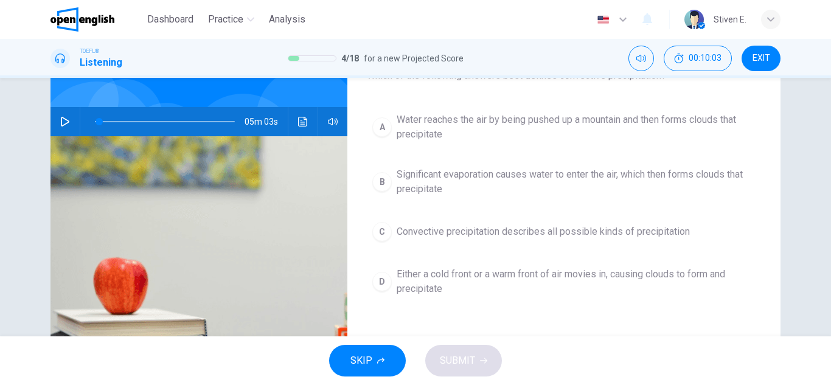
scroll to position [93, 0]
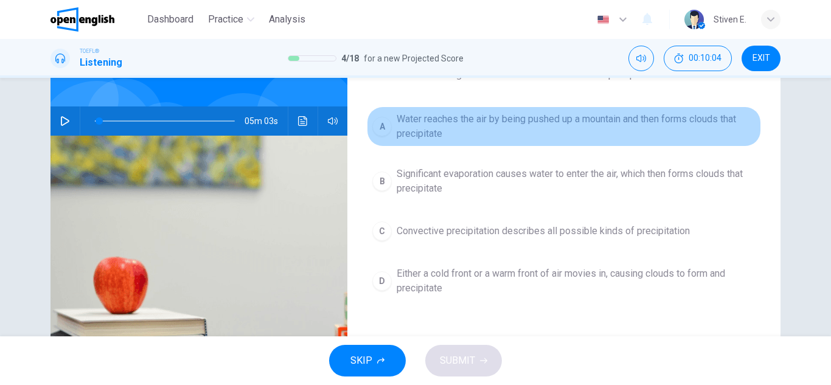
click at [475, 137] on span "Water reaches the air by being pushed up a mountain and then forms clouds that …" at bounding box center [576, 126] width 359 height 29
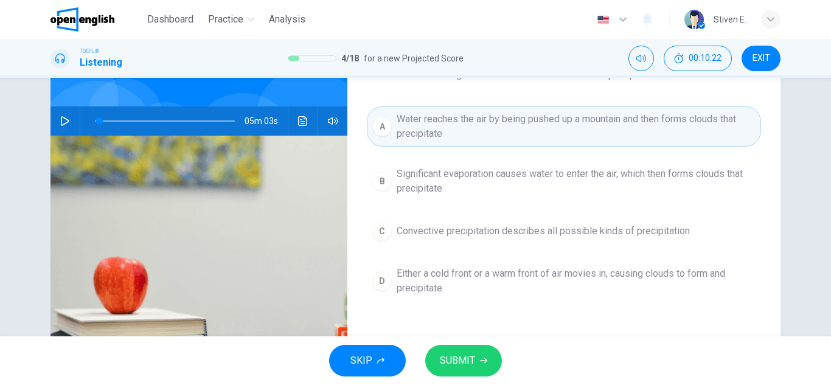
click at [473, 344] on div "SKIP SUBMIT" at bounding box center [415, 360] width 831 height 49
click at [470, 359] on span "SUBMIT" at bounding box center [457, 360] width 35 height 17
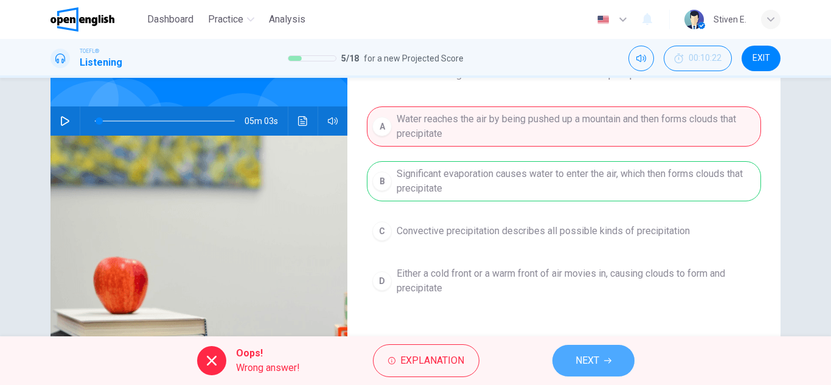
click at [588, 360] on span "NEXT" at bounding box center [588, 360] width 24 height 17
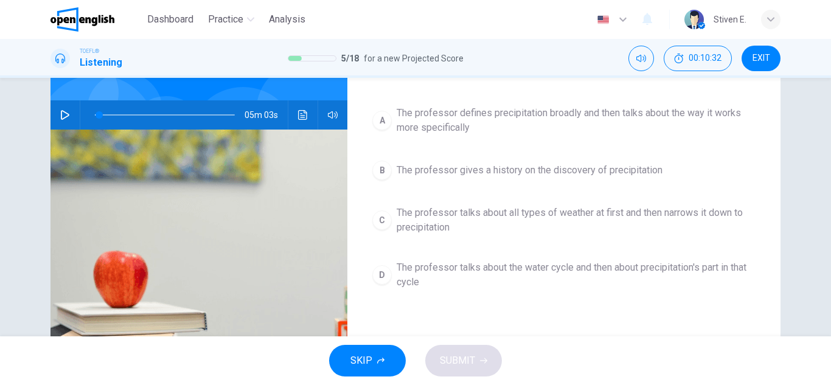
scroll to position [100, 0]
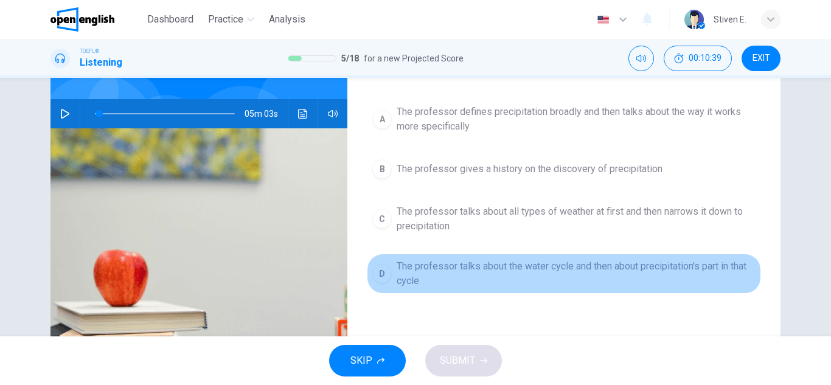
click at [537, 275] on span "The professor talks about the water cycle and then about precipitation's part i…" at bounding box center [576, 273] width 359 height 29
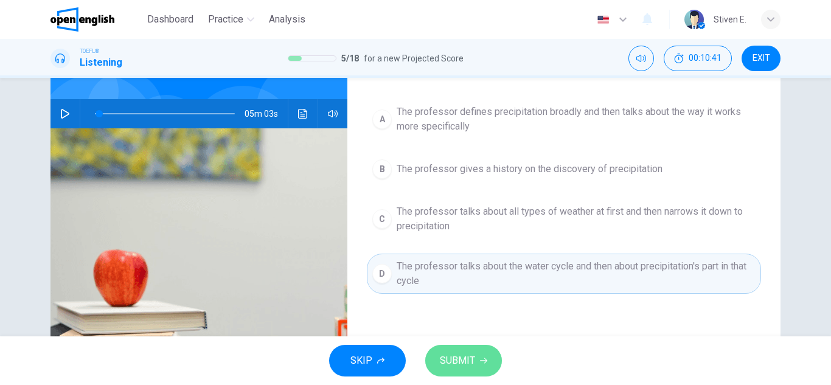
click at [458, 354] on span "SUBMIT" at bounding box center [457, 360] width 35 height 17
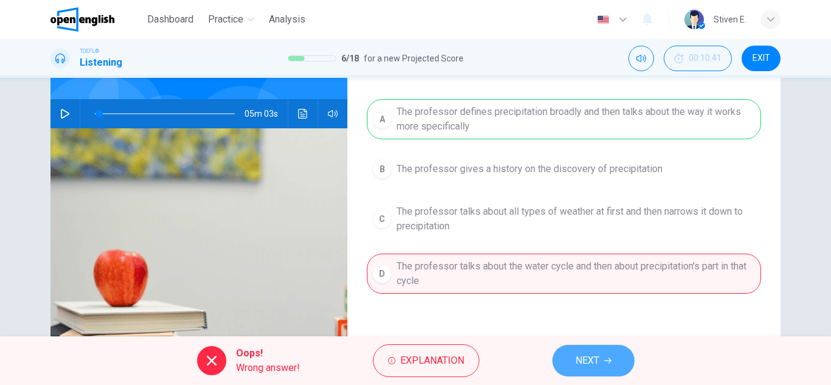
click at [579, 350] on button "NEXT" at bounding box center [593, 361] width 82 height 32
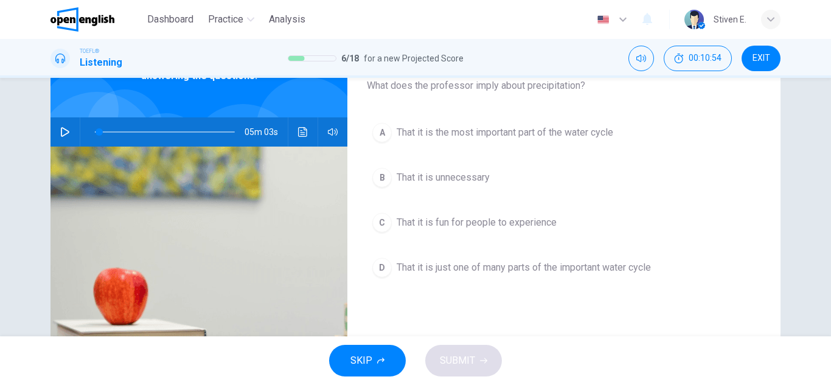
scroll to position [83, 0]
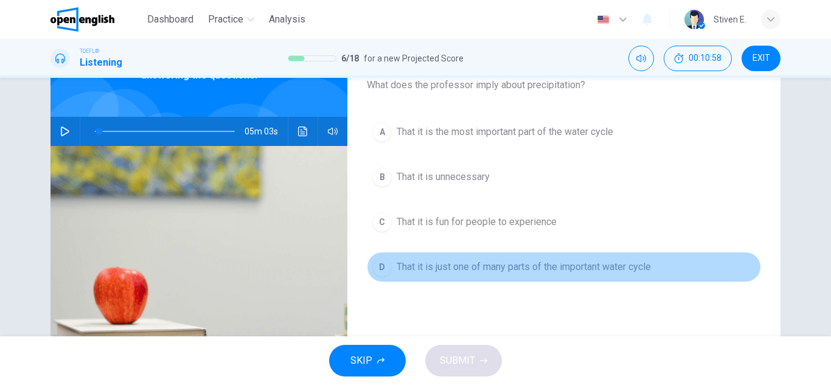
click at [506, 276] on button "D That it is just one of many parts of the important water cycle" at bounding box center [564, 267] width 394 height 30
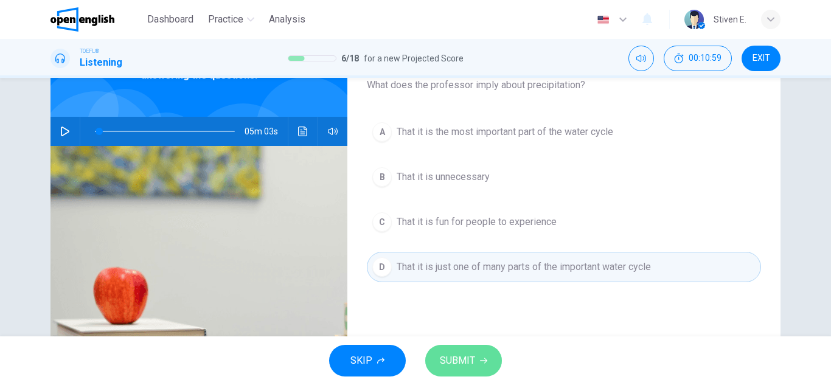
click at [469, 350] on button "SUBMIT" at bounding box center [463, 361] width 77 height 32
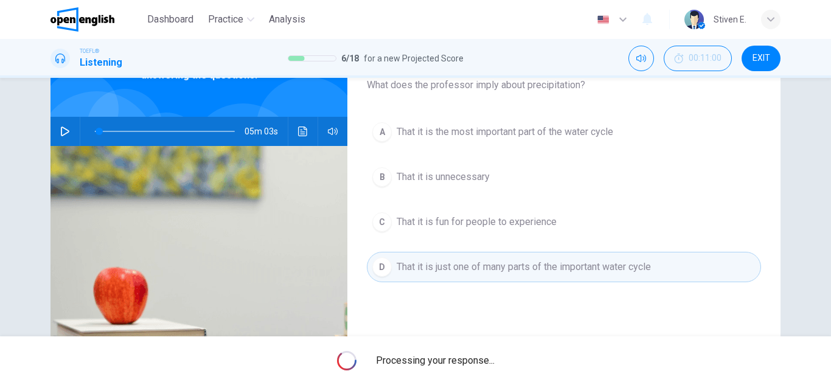
click at [469, 350] on div "Processing your response..." at bounding box center [415, 360] width 831 height 49
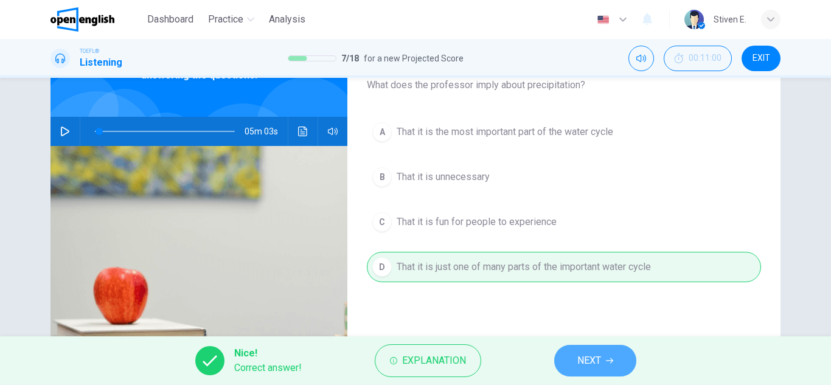
click at [576, 349] on button "NEXT" at bounding box center [595, 361] width 82 height 32
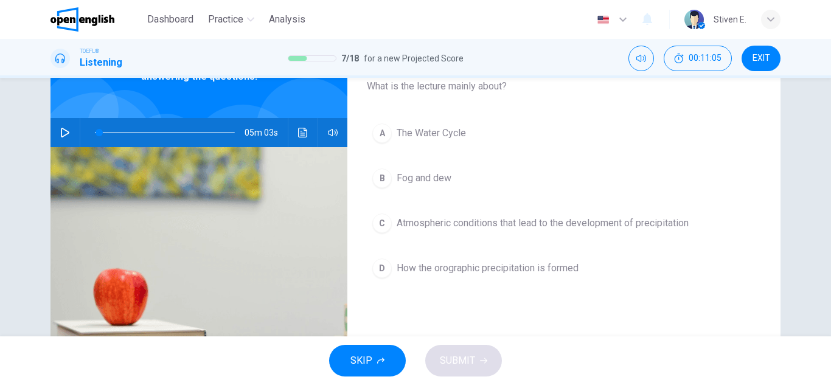
scroll to position [89, 0]
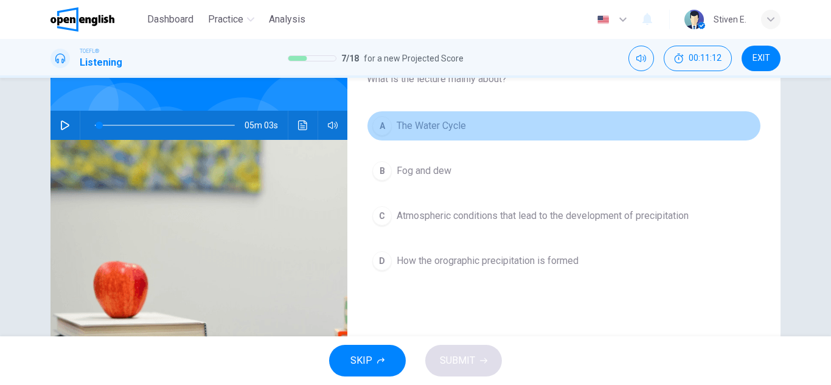
click at [497, 134] on button "A The Water Cycle" at bounding box center [564, 126] width 394 height 30
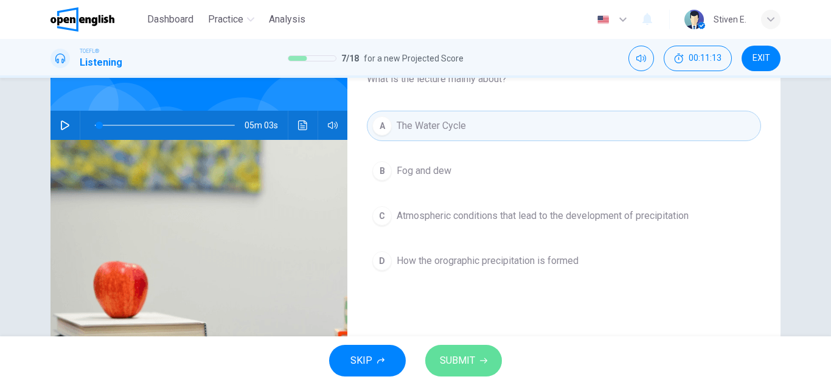
click at [456, 348] on button "SUBMIT" at bounding box center [463, 361] width 77 height 32
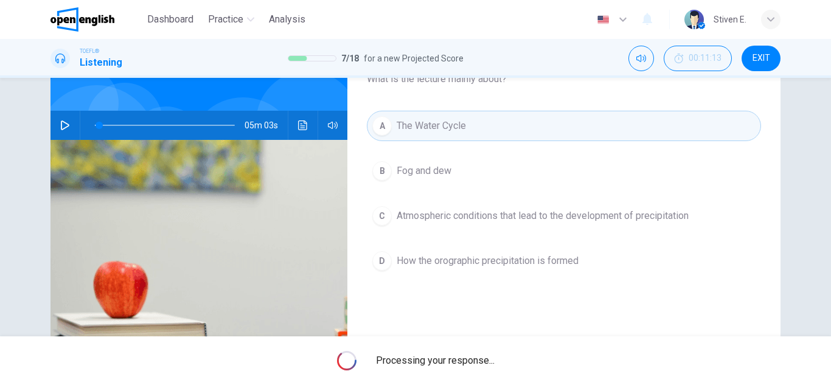
type input "*"
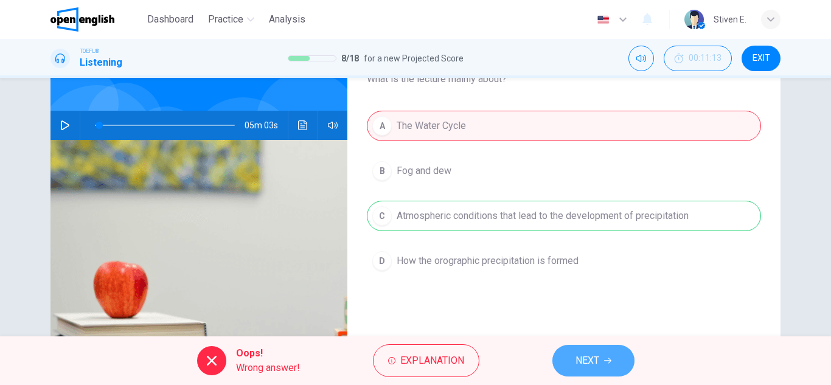
click at [579, 369] on span "NEXT" at bounding box center [588, 360] width 24 height 17
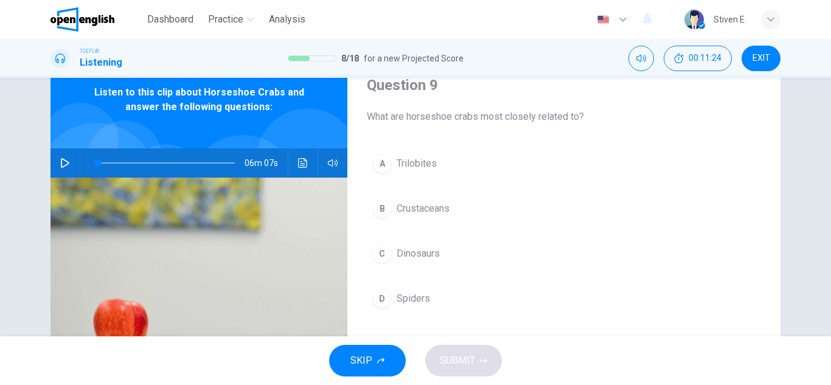
scroll to position [52, 0]
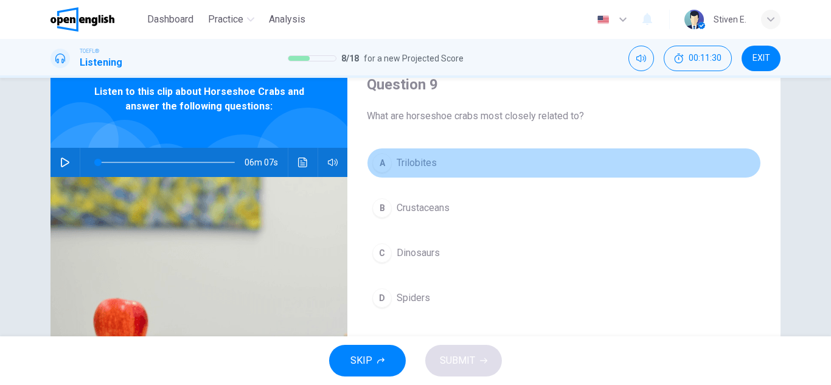
click at [397, 157] on span "Trilobites" at bounding box center [417, 163] width 40 height 15
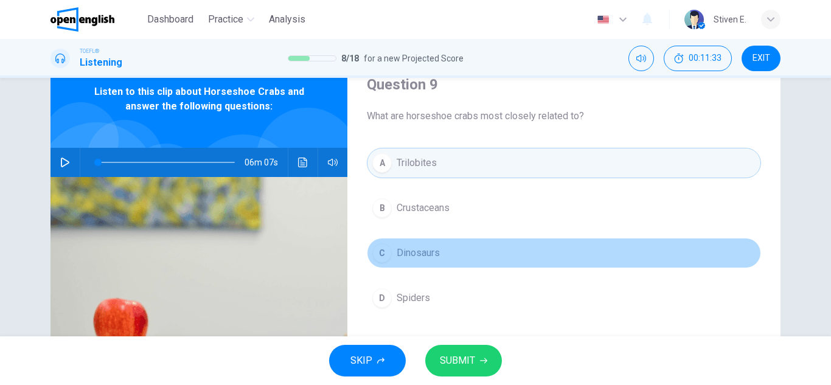
click at [430, 262] on button "C Dinosaurs" at bounding box center [564, 253] width 394 height 30
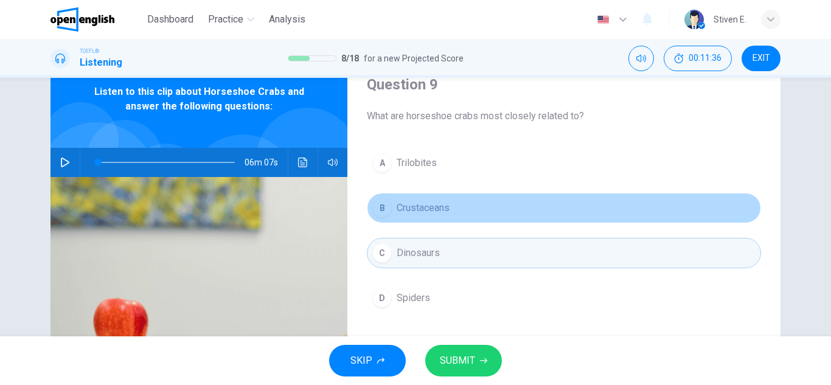
click at [435, 203] on span "Crustaceans" at bounding box center [423, 208] width 53 height 15
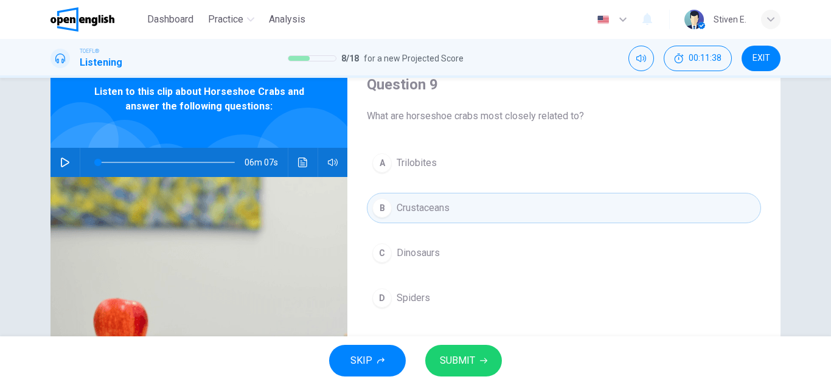
click at [466, 354] on span "SUBMIT" at bounding box center [457, 360] width 35 height 17
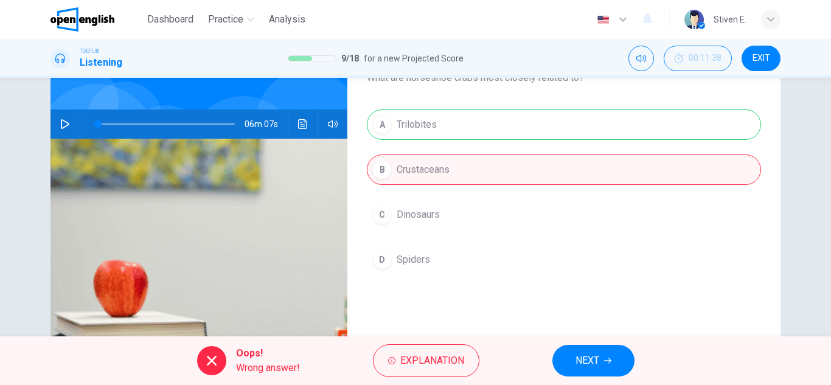
scroll to position [91, 0]
click at [587, 362] on span "NEXT" at bounding box center [588, 360] width 24 height 17
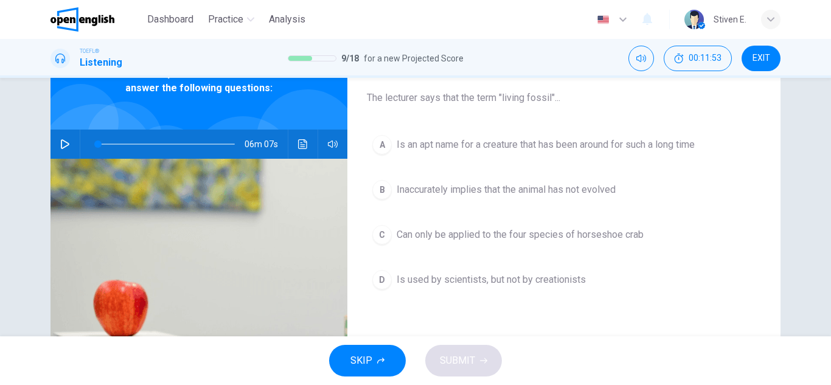
scroll to position [72, 0]
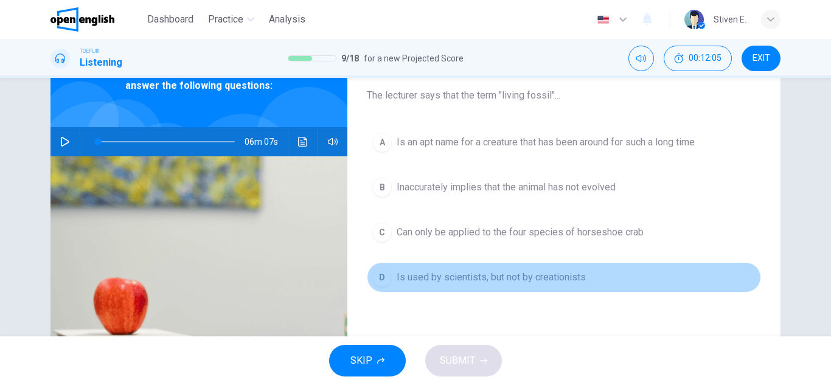
click at [566, 287] on button "D Is used by scientists, but not by creationists" at bounding box center [564, 277] width 394 height 30
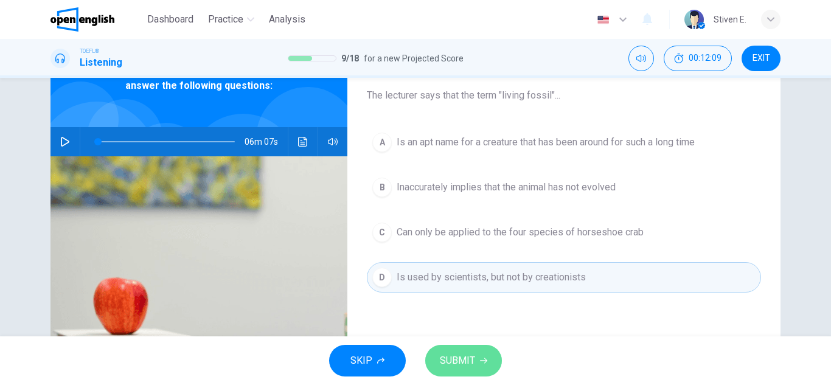
click at [481, 355] on button "SUBMIT" at bounding box center [463, 361] width 77 height 32
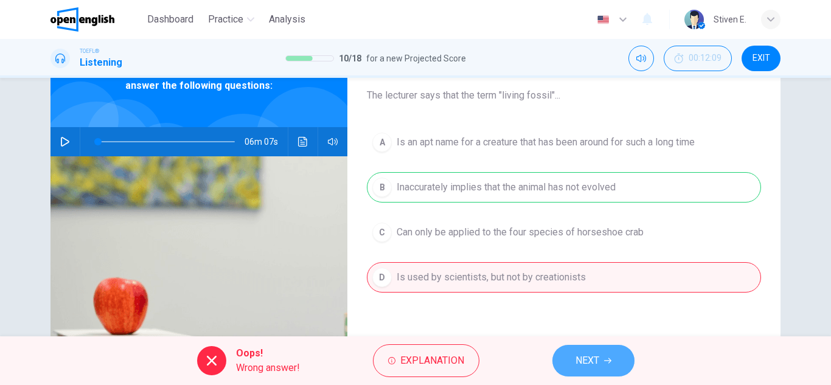
click at [594, 361] on span "NEXT" at bounding box center [588, 360] width 24 height 17
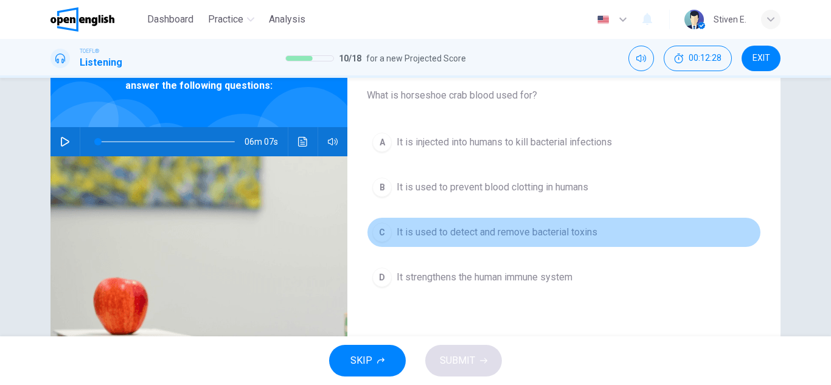
click at [473, 239] on span "It is used to detect and remove bacterial toxins" at bounding box center [497, 232] width 201 height 15
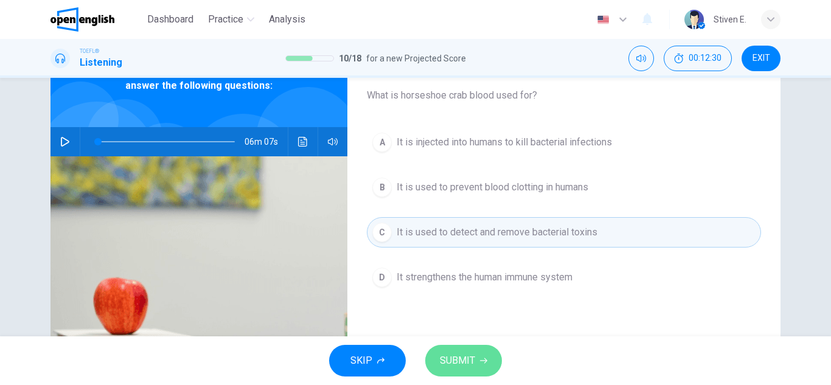
click at [458, 369] on span "SUBMIT" at bounding box center [457, 360] width 35 height 17
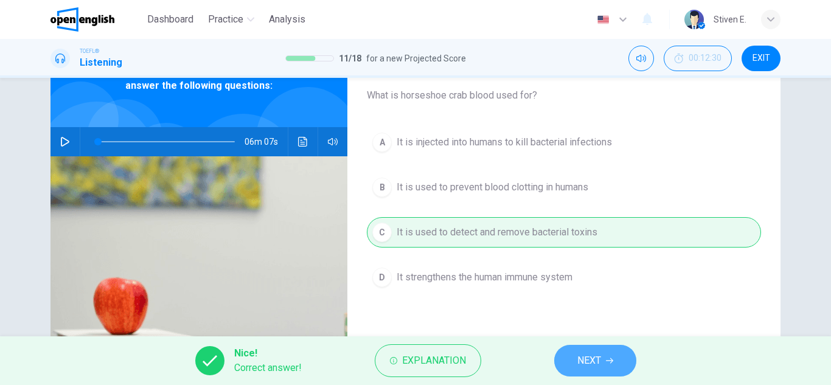
click at [593, 361] on span "NEXT" at bounding box center [589, 360] width 24 height 17
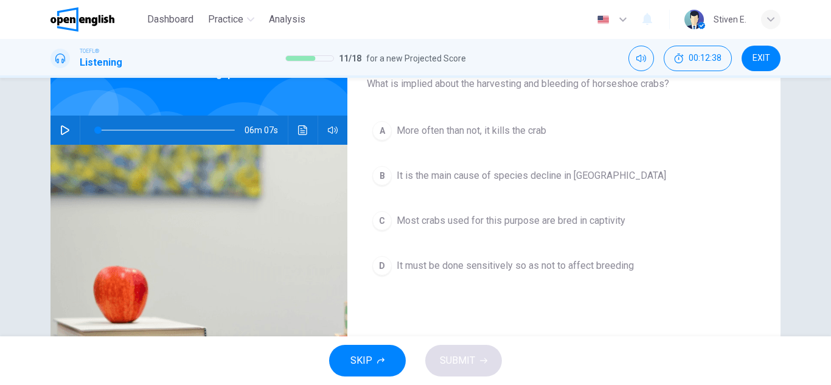
scroll to position [85, 0]
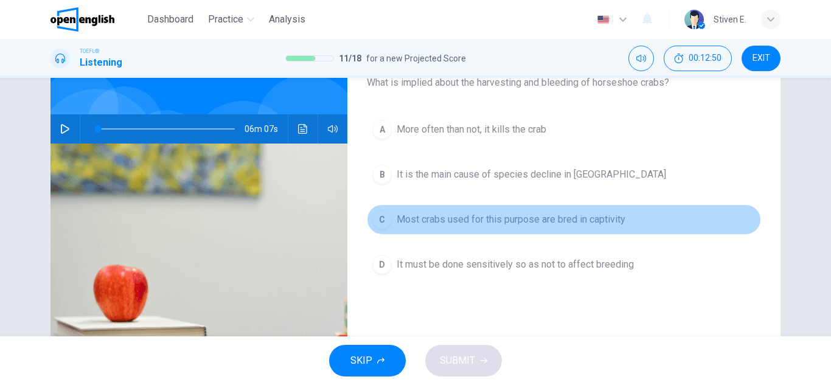
click at [481, 231] on button "C Most crabs used for this purpose are bred in captivity" at bounding box center [564, 219] width 394 height 30
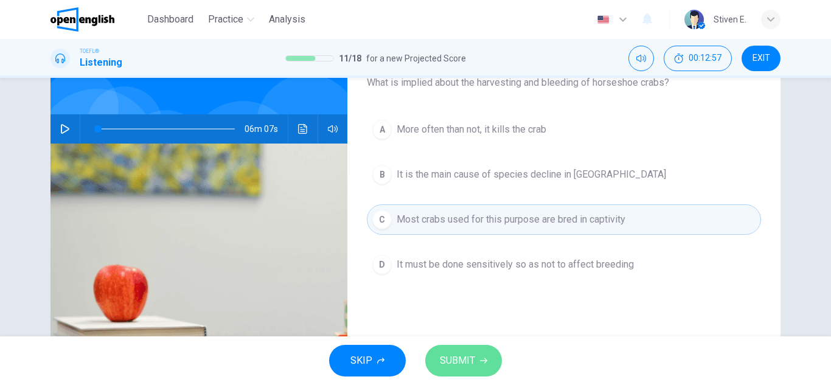
click at [466, 352] on span "SUBMIT" at bounding box center [457, 360] width 35 height 17
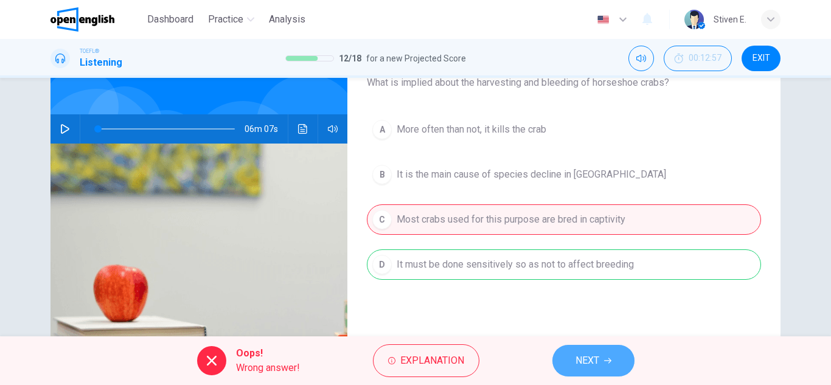
click at [592, 352] on button "NEXT" at bounding box center [593, 361] width 82 height 32
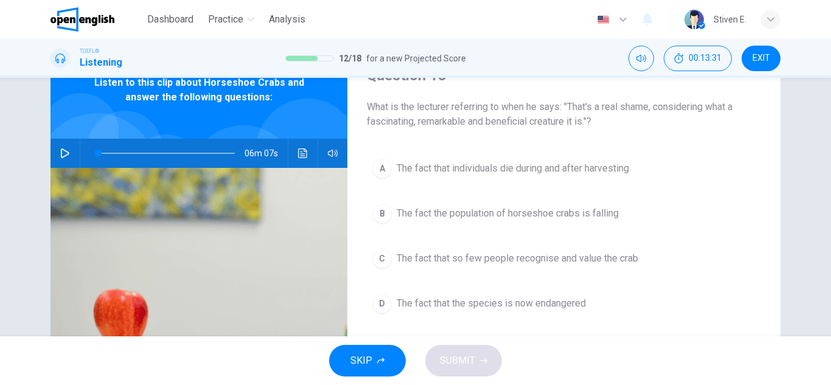
scroll to position [122, 0]
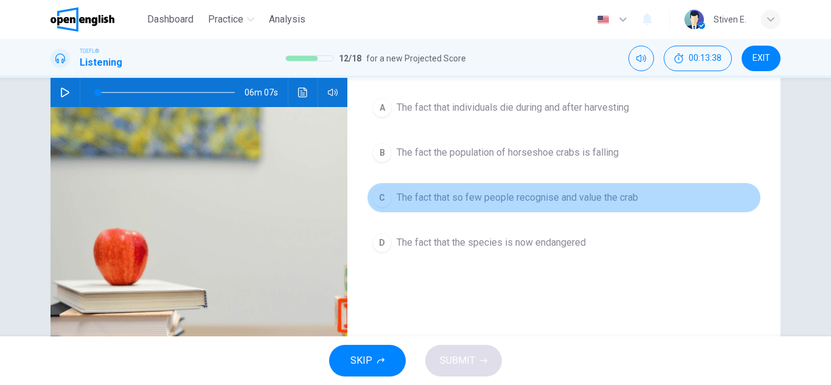
click at [404, 204] on span "The fact that so few people recognise and value the crab" at bounding box center [518, 197] width 242 height 15
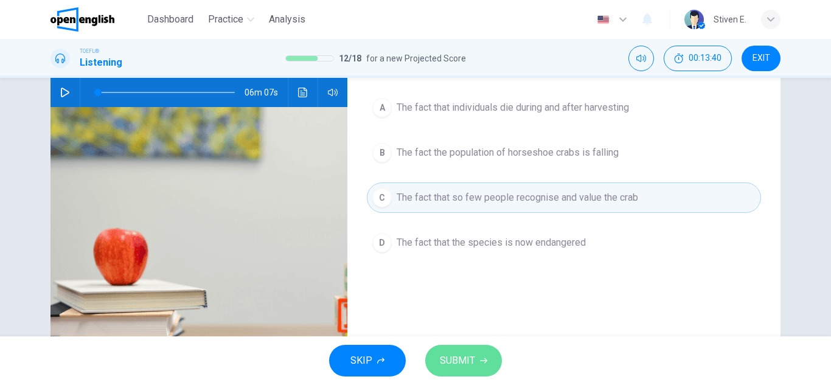
click at [462, 361] on span "SUBMIT" at bounding box center [457, 360] width 35 height 17
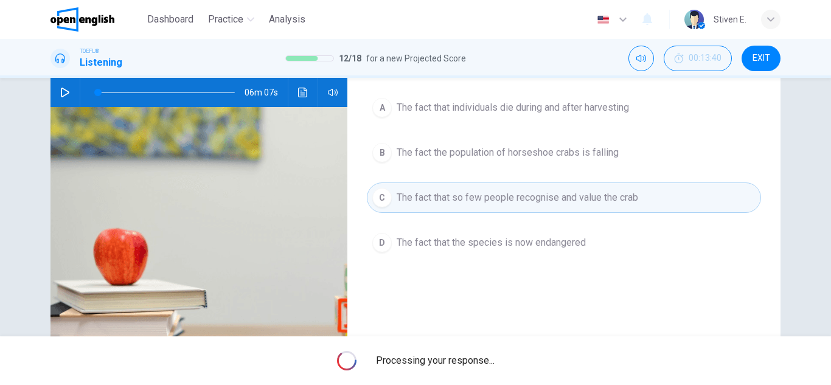
type input "*"
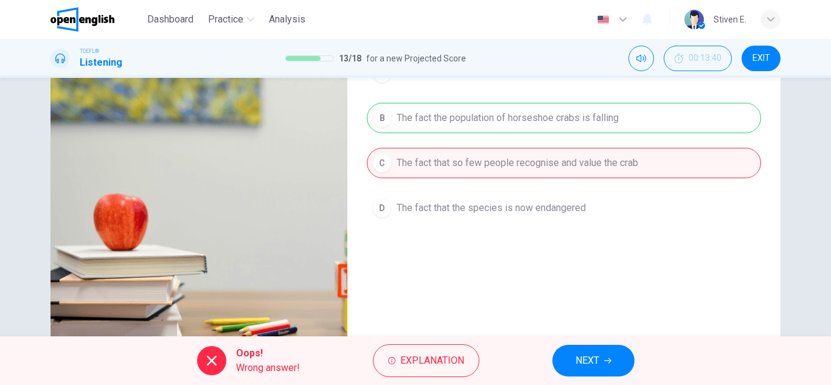
scroll to position [183, 0]
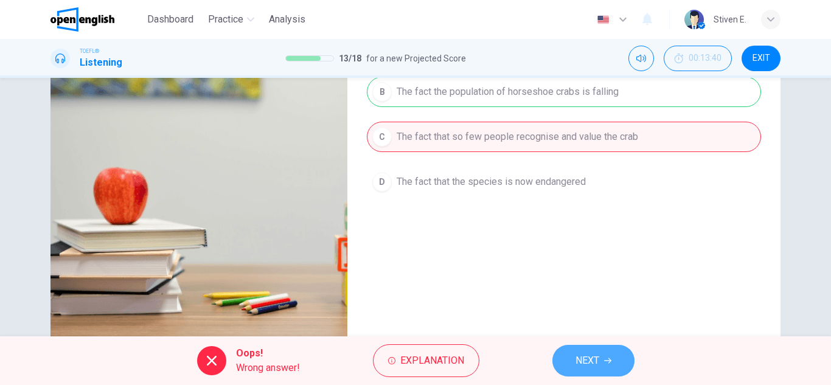
click at [589, 358] on span "NEXT" at bounding box center [588, 360] width 24 height 17
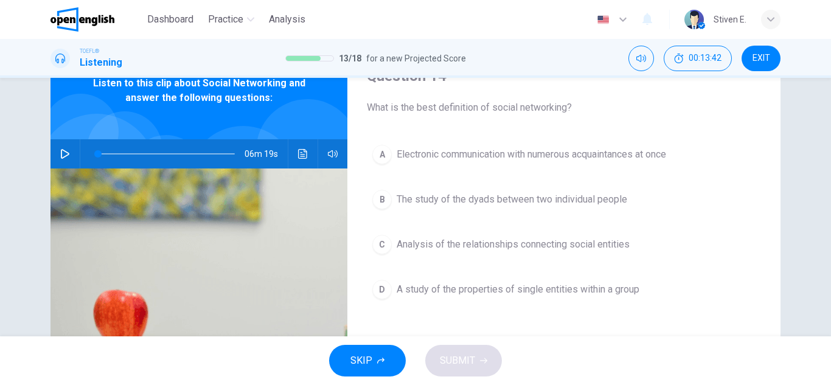
scroll to position [61, 0]
click at [61, 154] on icon "button" at bounding box center [65, 153] width 10 height 10
click at [61, 154] on icon "button" at bounding box center [64, 153] width 7 height 7
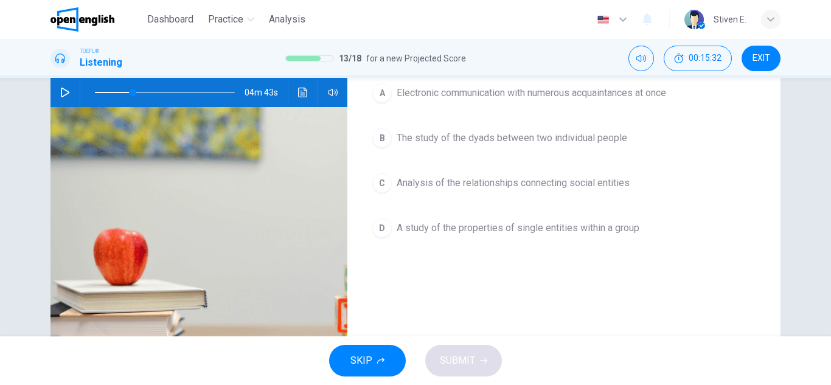
click at [503, 188] on span "Analysis of the relationships connecting social entities" at bounding box center [513, 183] width 233 height 15
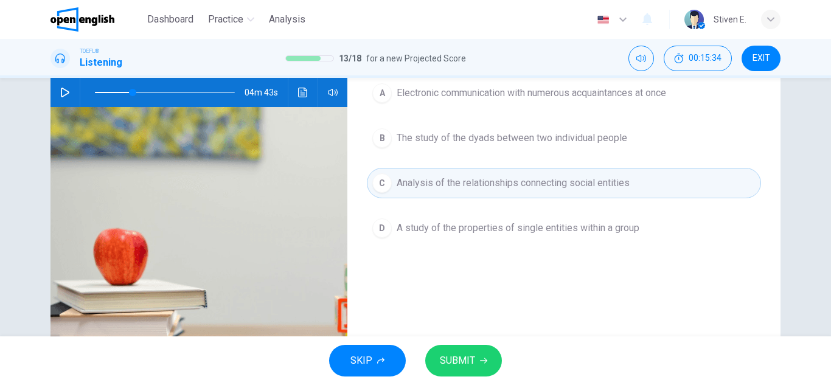
click at [462, 365] on span "SUBMIT" at bounding box center [457, 360] width 35 height 17
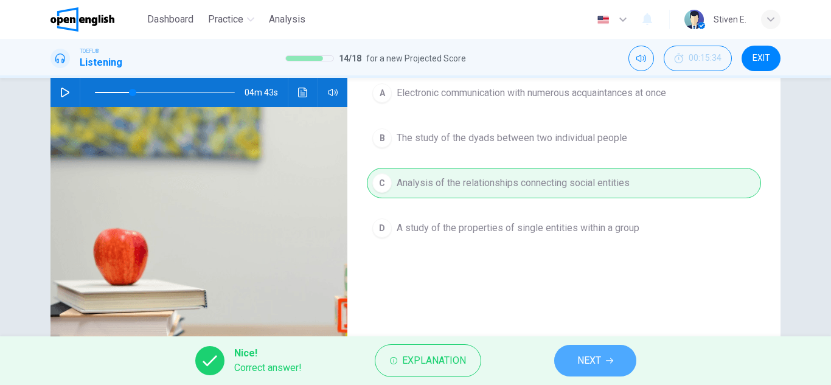
click at [613, 348] on button "NEXT" at bounding box center [595, 361] width 82 height 32
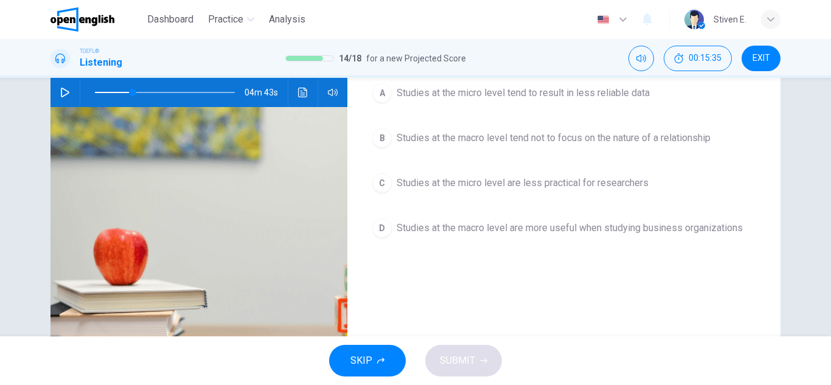
scroll to position [0, 0]
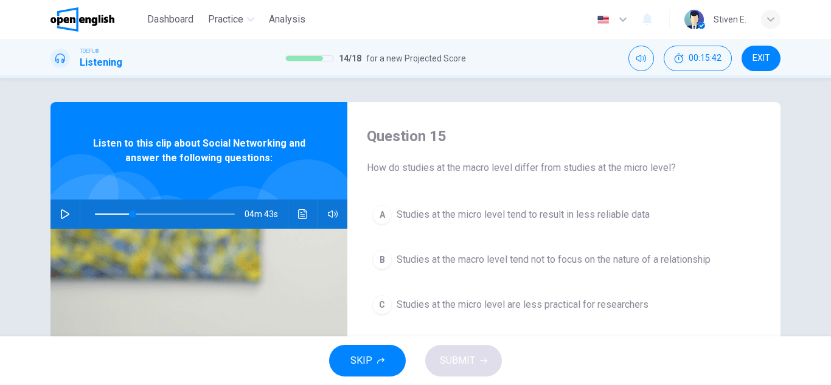
click at [67, 209] on button "button" at bounding box center [64, 214] width 19 height 29
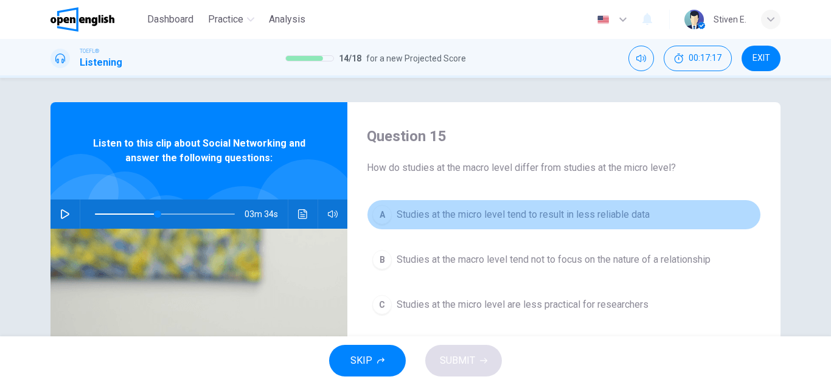
click at [480, 217] on span "Studies at the micro level tend to result in less reliable data" at bounding box center [523, 214] width 253 height 15
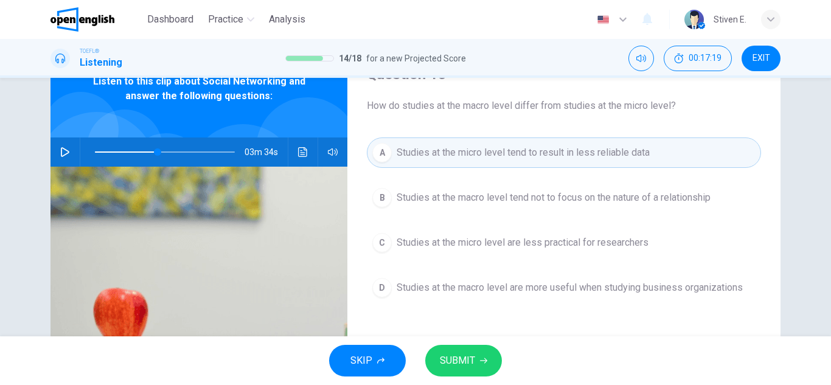
scroll to position [61, 0]
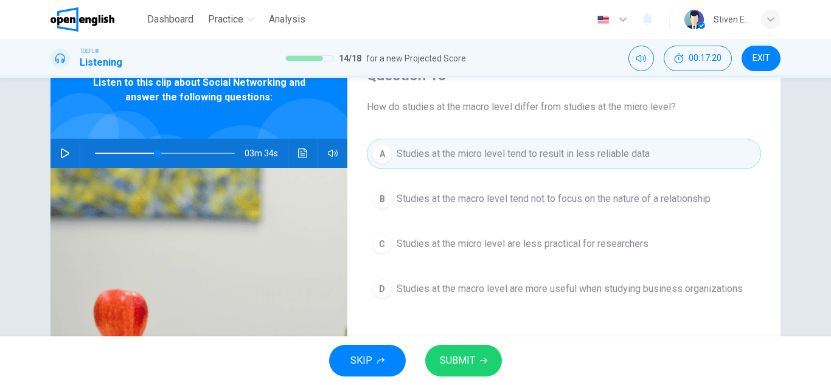
click at [66, 152] on icon "button" at bounding box center [65, 153] width 10 height 10
click at [66, 153] on icon "button" at bounding box center [65, 153] width 10 height 10
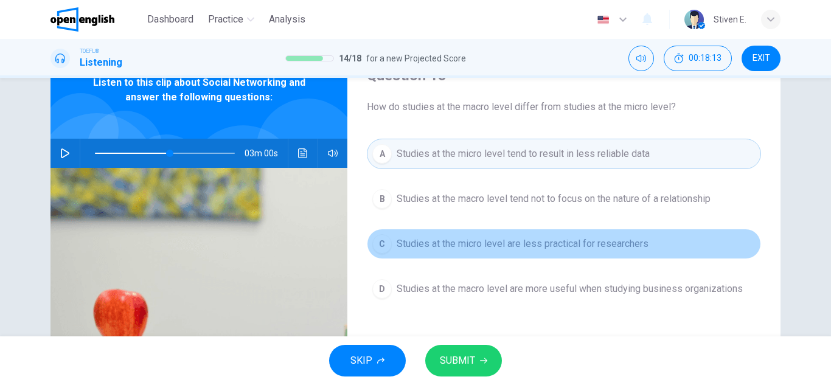
click at [565, 245] on span "Studies at the micro level are less practical for researchers" at bounding box center [523, 244] width 252 height 15
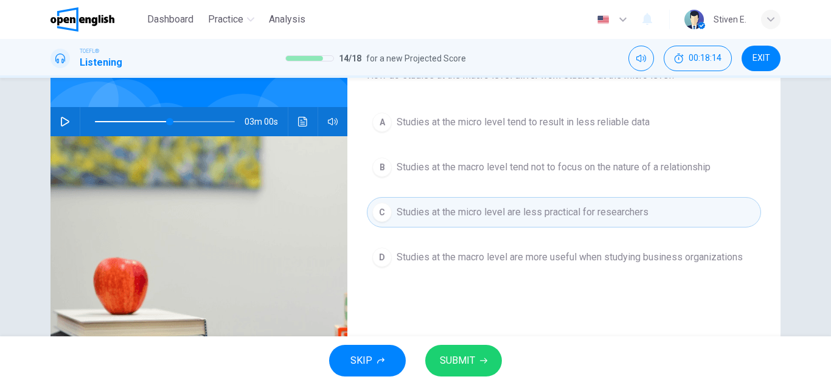
scroll to position [122, 0]
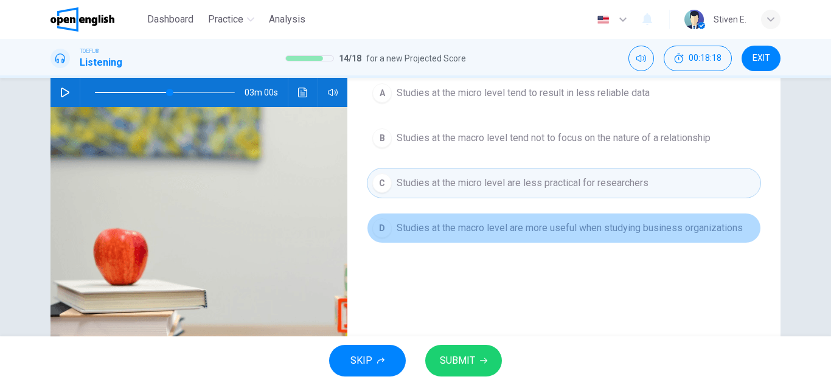
click at [450, 220] on button "D Studies at the macro level are more useful when studying business organizatio…" at bounding box center [564, 228] width 394 height 30
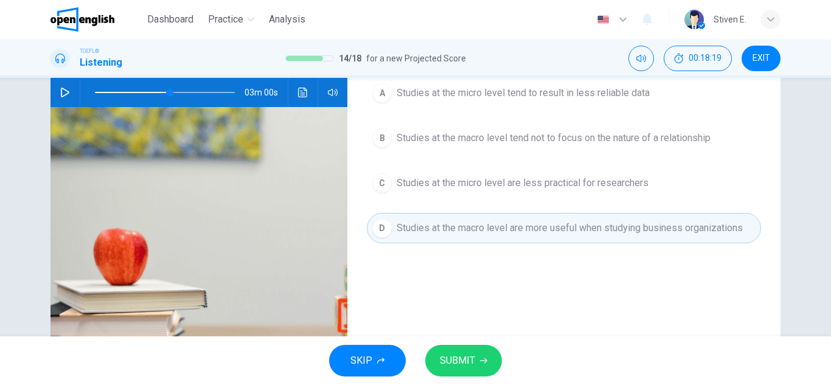
click at [462, 357] on span "SUBMIT" at bounding box center [457, 360] width 35 height 17
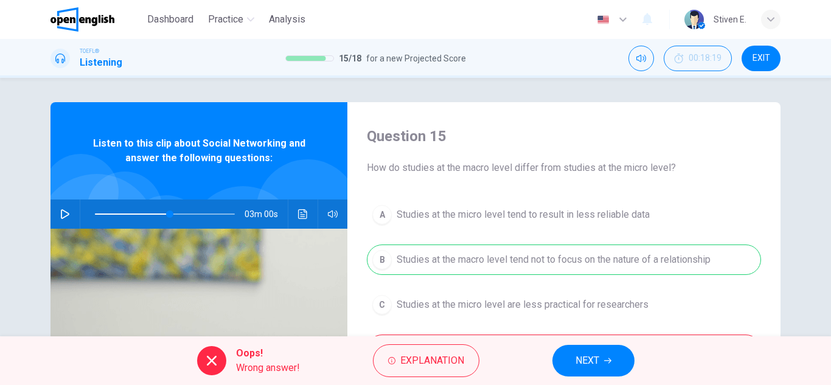
scroll to position [61, 0]
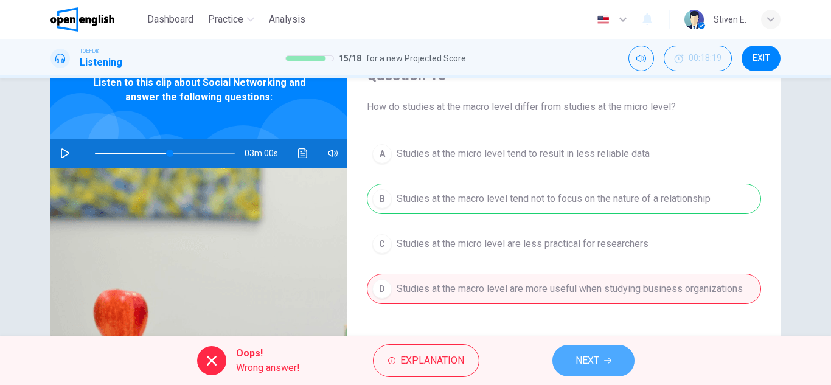
click at [602, 363] on button "NEXT" at bounding box center [593, 361] width 82 height 32
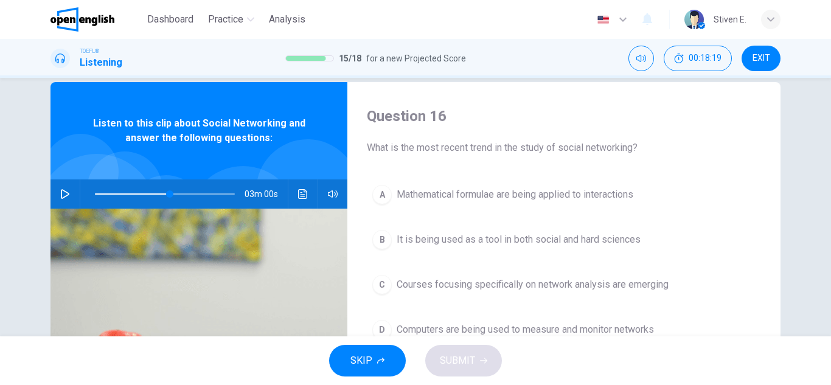
scroll to position [0, 0]
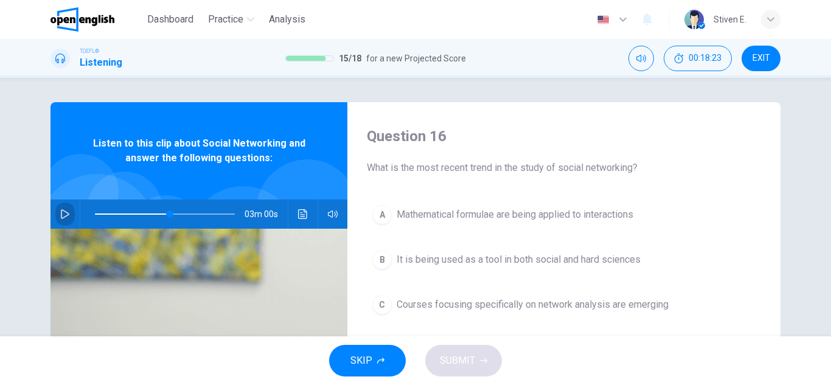
click at [62, 212] on icon "button" at bounding box center [65, 214] width 9 height 10
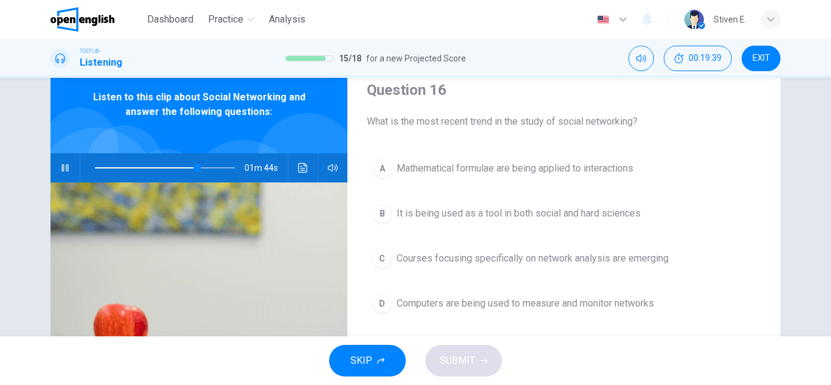
scroll to position [48, 0]
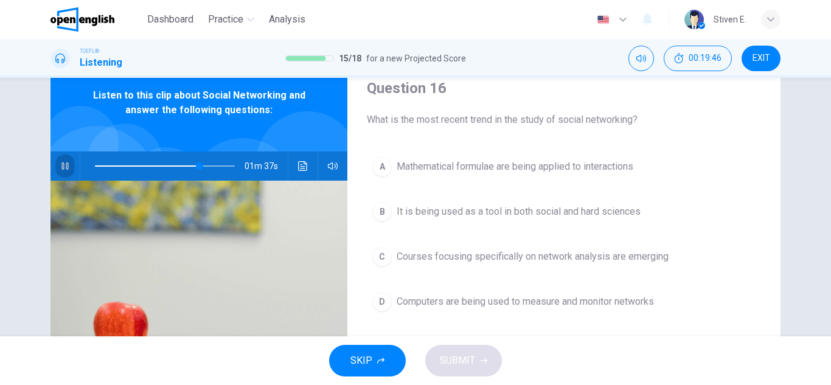
click at [61, 164] on icon "button" at bounding box center [65, 166] width 10 height 10
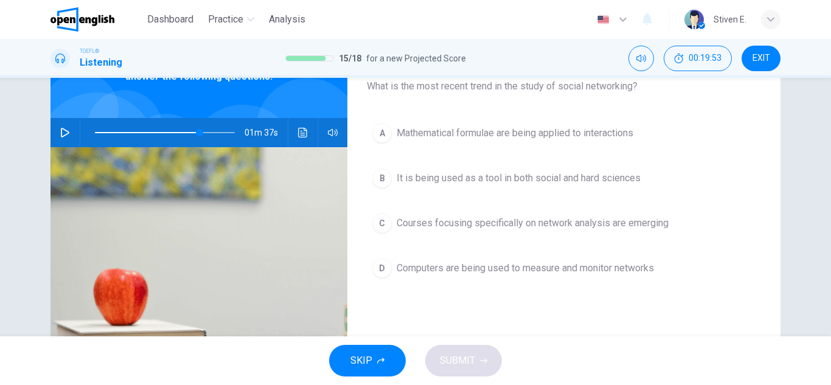
scroll to position [82, 0]
click at [63, 129] on icon "button" at bounding box center [65, 132] width 10 height 10
click at [63, 129] on icon "button" at bounding box center [64, 131] width 7 height 7
click at [63, 129] on icon "button" at bounding box center [65, 132] width 10 height 10
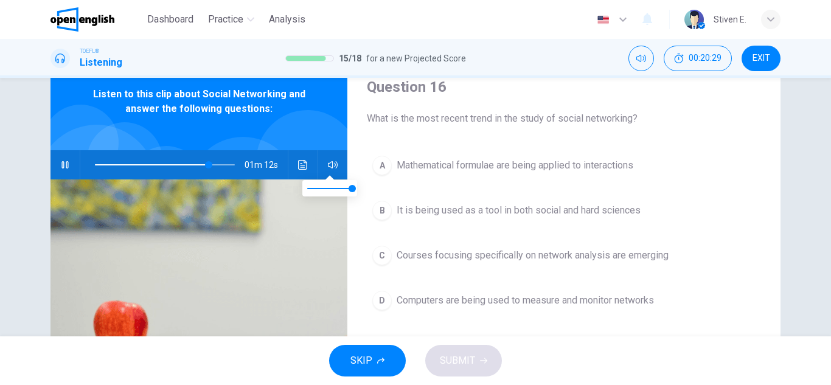
scroll to position [51, 0]
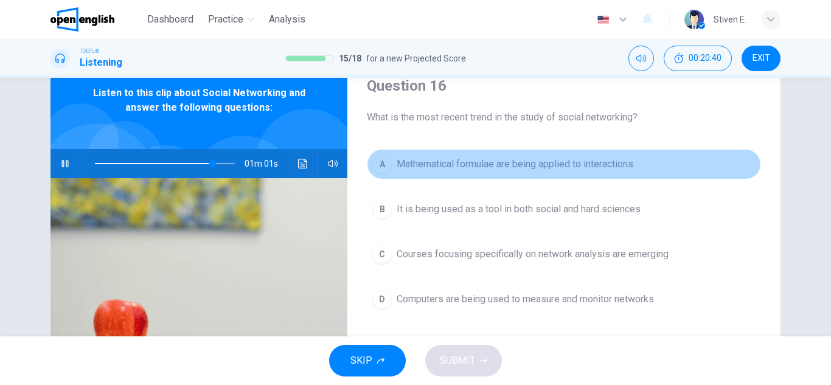
click at [539, 156] on button "A Mathematical formulae are being applied to interactions" at bounding box center [564, 164] width 394 height 30
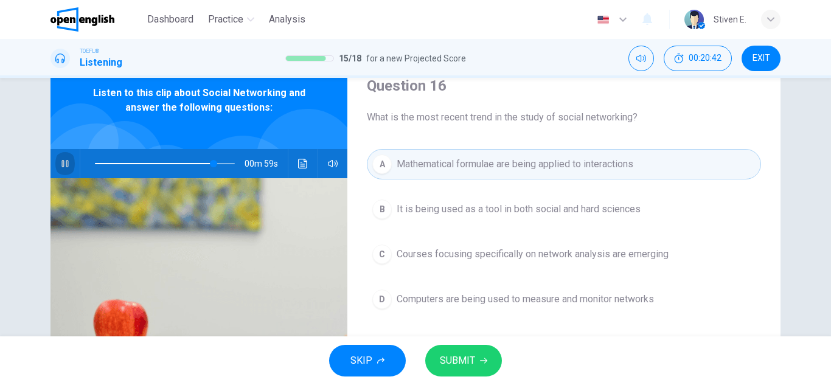
click at [60, 169] on button "button" at bounding box center [64, 163] width 19 height 29
click at [436, 352] on button "SUBMIT" at bounding box center [463, 361] width 77 height 32
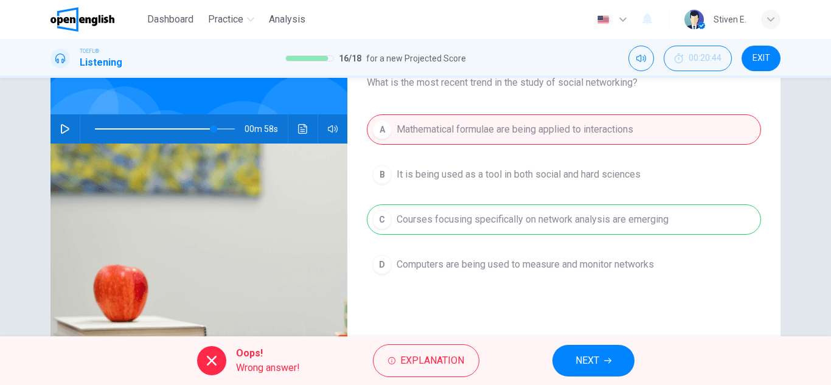
scroll to position [85, 0]
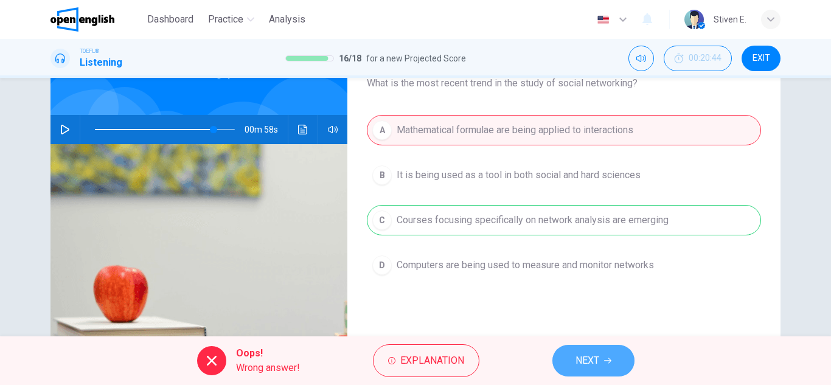
click at [557, 354] on button "NEXT" at bounding box center [593, 361] width 82 height 32
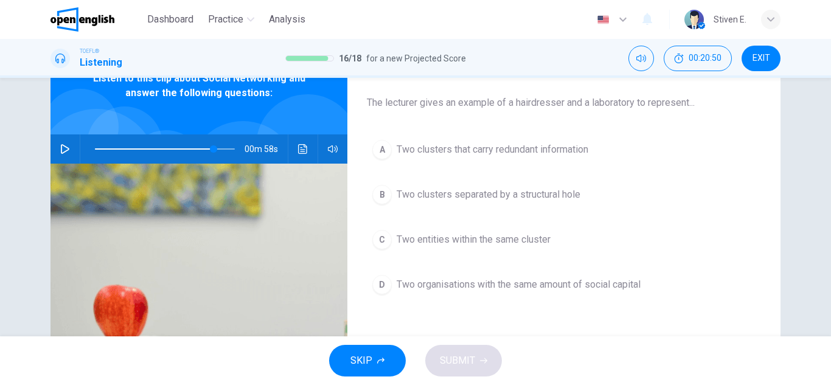
scroll to position [66, 0]
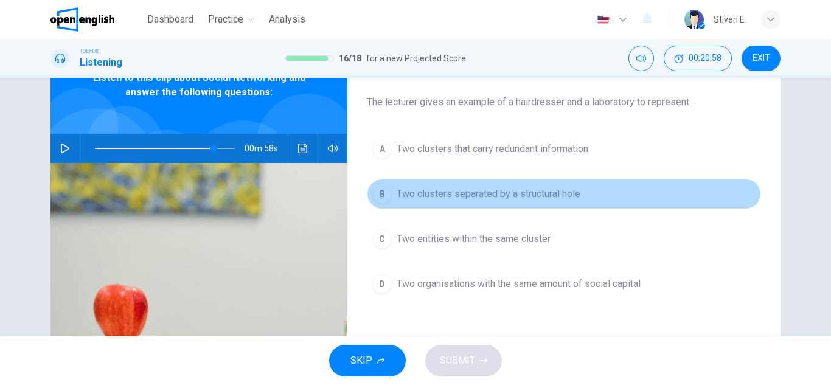
click at [478, 209] on button "B Two clusters separated by a structural hole" at bounding box center [564, 194] width 394 height 30
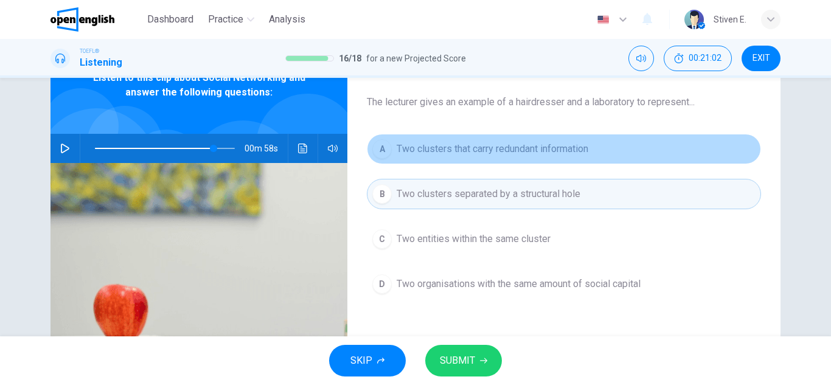
click at [462, 150] on span "Two clusters that carry redundant information" at bounding box center [493, 149] width 192 height 15
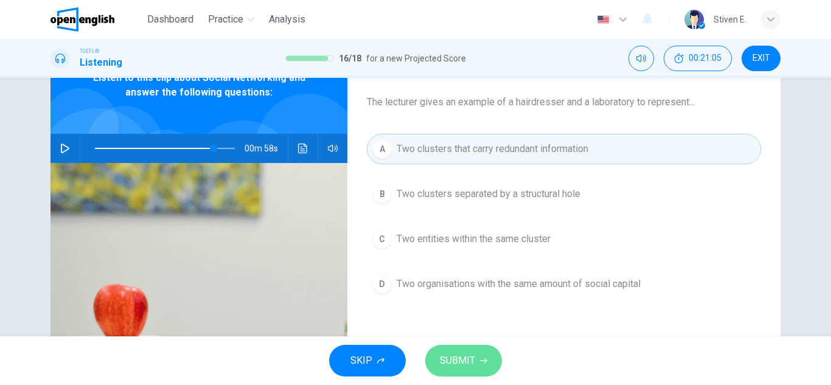
click at [470, 358] on span "SUBMIT" at bounding box center [457, 360] width 35 height 17
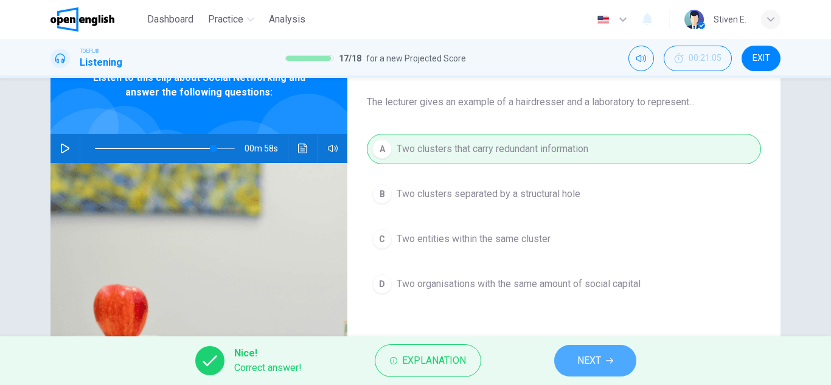
click at [591, 360] on span "NEXT" at bounding box center [589, 360] width 24 height 17
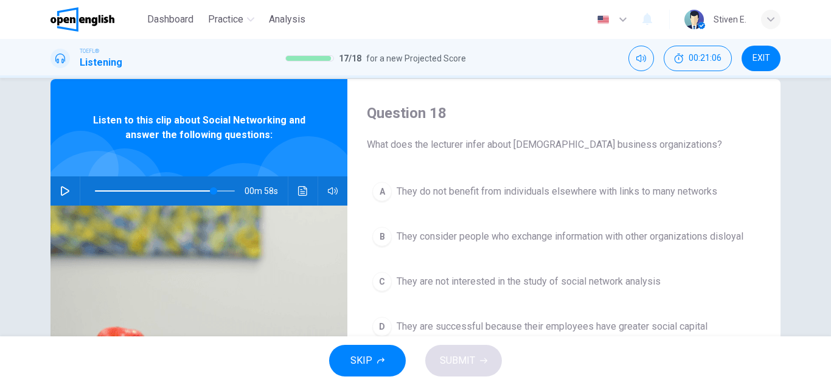
scroll to position [23, 0]
click at [63, 196] on button "button" at bounding box center [64, 190] width 19 height 29
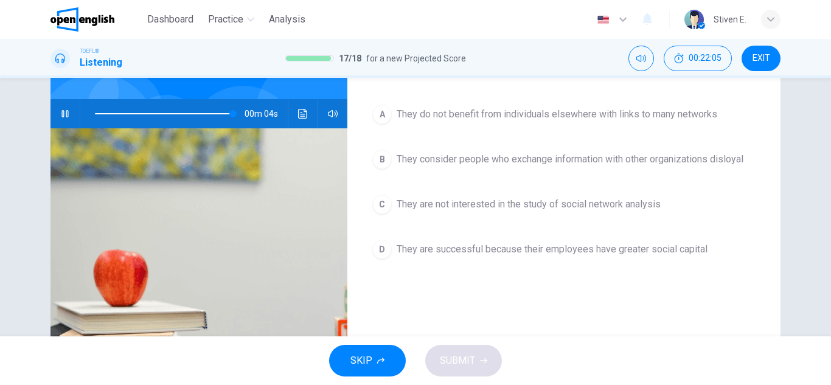
scroll to position [101, 0]
type input "*"
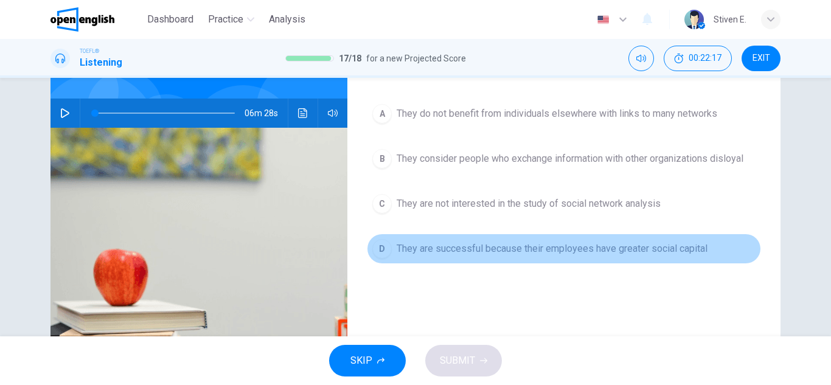
click at [575, 254] on span "They are successful because their employees have greater social capital" at bounding box center [552, 249] width 311 height 15
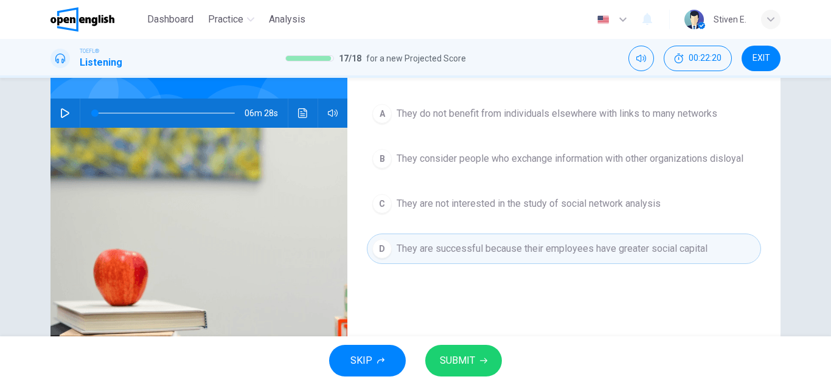
scroll to position [34, 0]
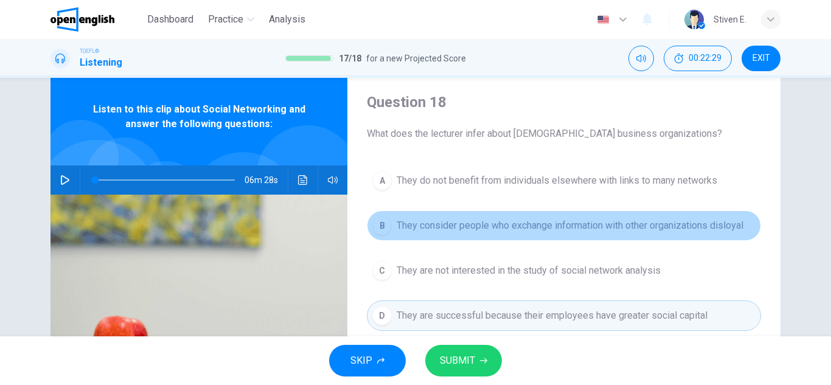
click at [464, 218] on button "B They consider people who exchange information with other organizations disloy…" at bounding box center [564, 226] width 394 height 30
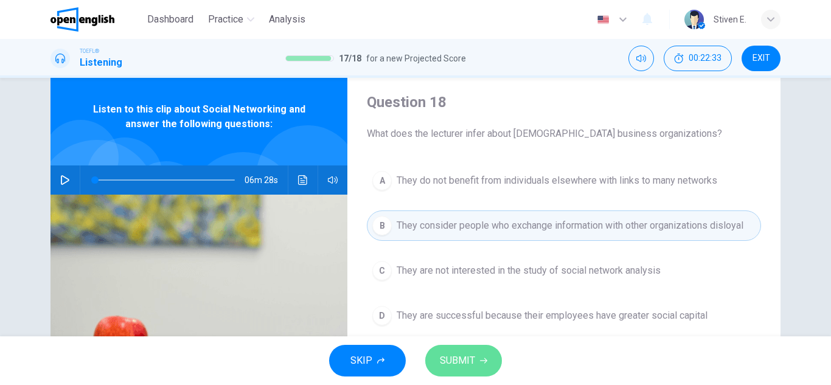
click at [462, 361] on span "SUBMIT" at bounding box center [457, 360] width 35 height 17
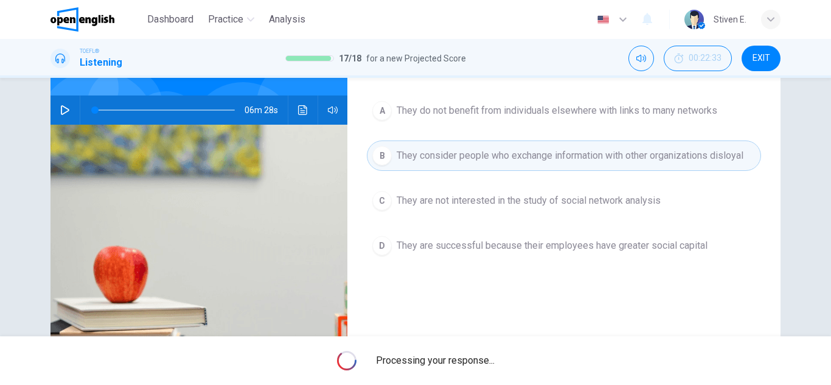
scroll to position [0, 0]
